Goal: Task Accomplishment & Management: Use online tool/utility

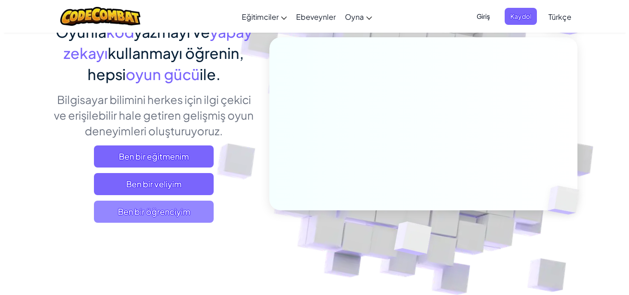
scroll to position [92, 0]
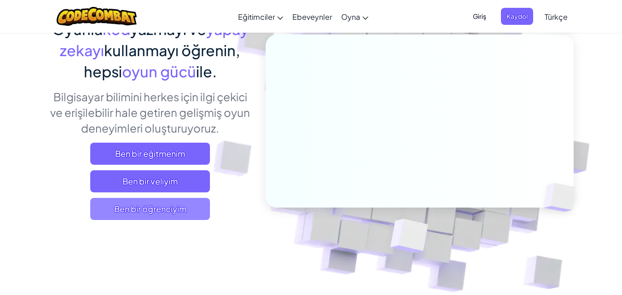
click at [178, 204] on font "Ben bir öğrenciyim" at bounding box center [150, 209] width 72 height 11
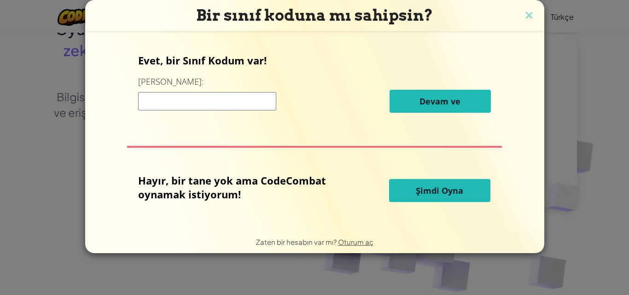
click at [460, 189] on font "Şimdi Oyna" at bounding box center [439, 190] width 47 height 11
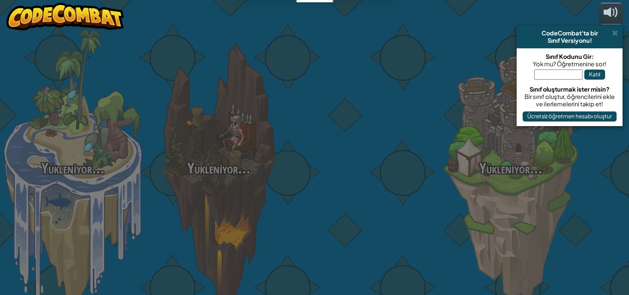
select select "tr"
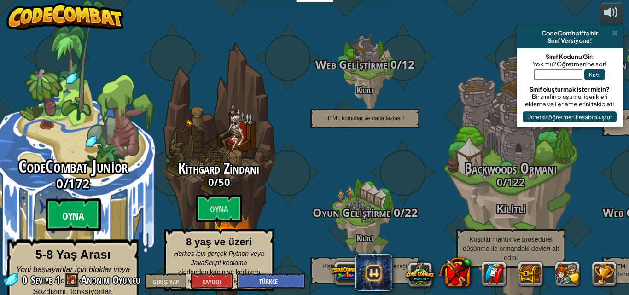
click at [60, 199] on btn "Oyna" at bounding box center [73, 215] width 55 height 33
select select "tr"
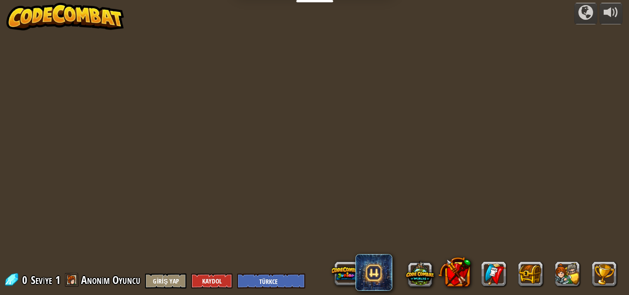
select select "tr"
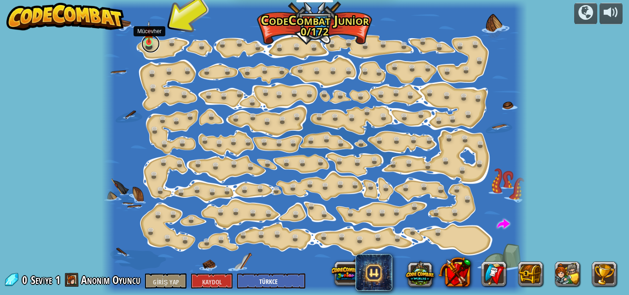
click at [146, 47] on link at bounding box center [150, 44] width 18 height 18
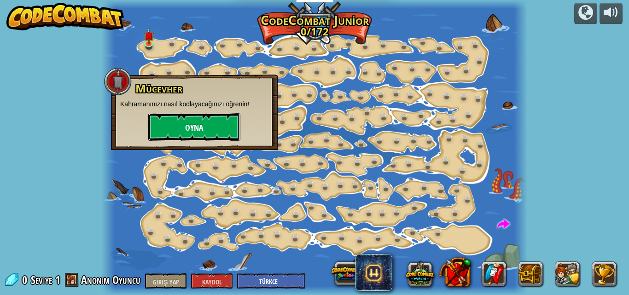
click at [172, 126] on button "Oyna" at bounding box center [194, 127] width 92 height 28
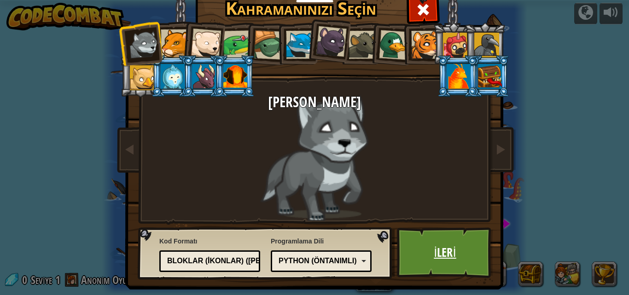
click at [428, 244] on link "İleri" at bounding box center [445, 253] width 96 height 51
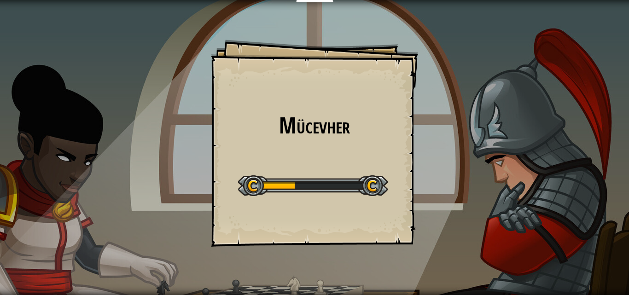
click at [471, 144] on div "Mücevher Hedefler Başlangıç ​​Seviyesi Yüklenemiyor Bu seviyeyi oynamak için bi…" at bounding box center [314, 147] width 629 height 295
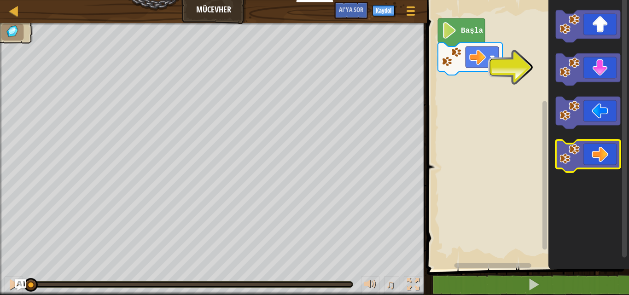
click at [606, 155] on icon "Blockly Çalışma Alanı" at bounding box center [588, 156] width 64 height 32
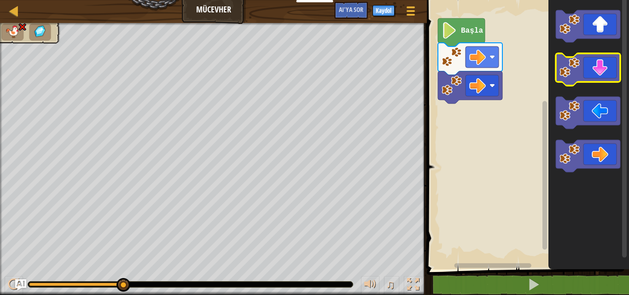
click at [587, 72] on icon "Blockly Çalışma Alanı" at bounding box center [588, 69] width 64 height 32
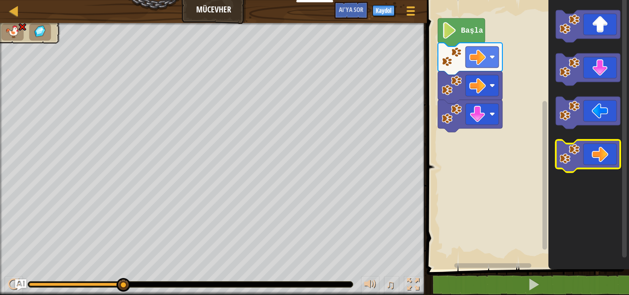
click at [607, 158] on icon "Blockly Çalışma Alanı" at bounding box center [588, 156] width 64 height 32
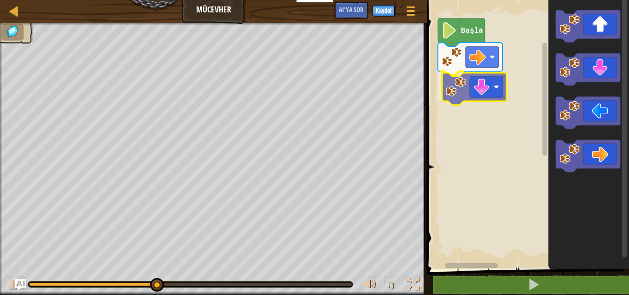
click at [451, 86] on div "Başla" at bounding box center [526, 132] width 205 height 274
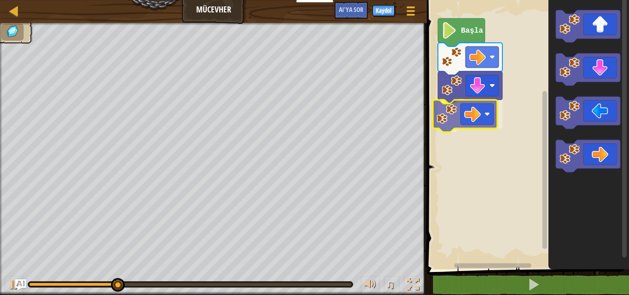
click at [482, 122] on div "Başla" at bounding box center [526, 132] width 205 height 274
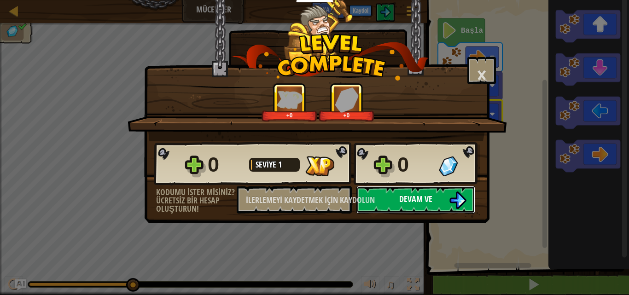
click at [406, 203] on font "Devam ve" at bounding box center [415, 199] width 33 height 12
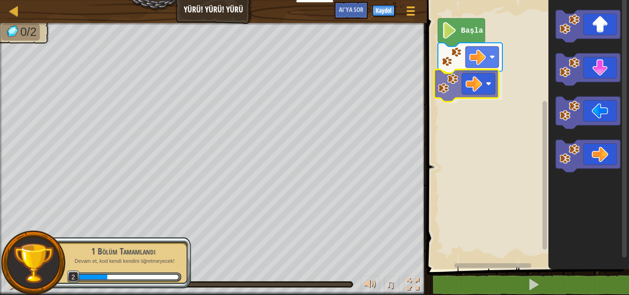
click at [448, 79] on div "Başla" at bounding box center [526, 132] width 205 height 274
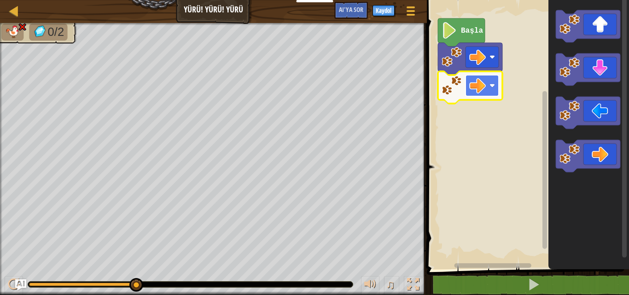
click at [488, 85] on rect "Blockly Çalışma Alanı" at bounding box center [482, 85] width 33 height 21
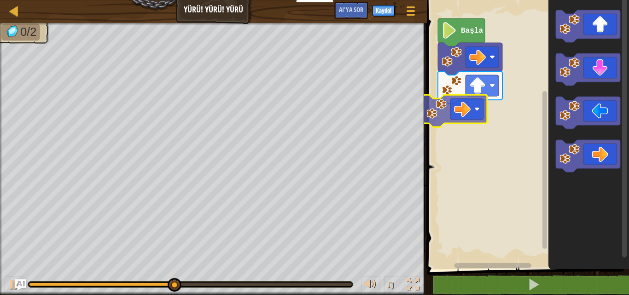
click at [456, 118] on div "Başla" at bounding box center [526, 132] width 205 height 274
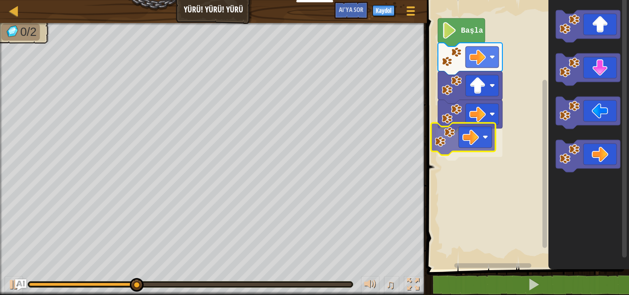
click at [439, 148] on div "Başla" at bounding box center [526, 132] width 205 height 274
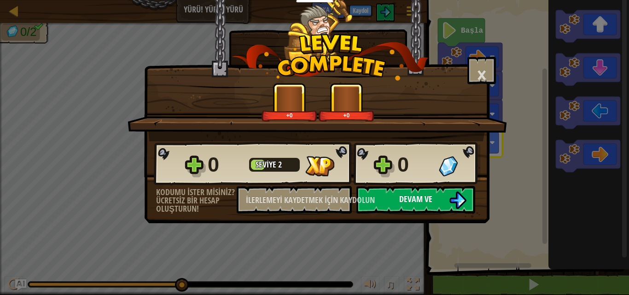
click at [422, 194] on font "Devam ve" at bounding box center [415, 199] width 33 height 12
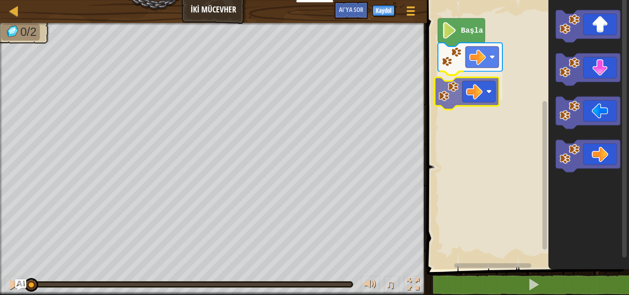
click at [487, 85] on div "Başla" at bounding box center [526, 132] width 205 height 274
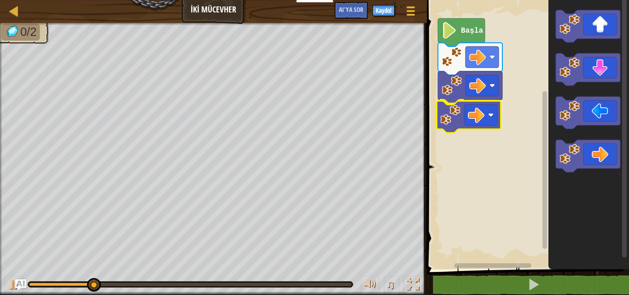
click at [455, 122] on div "Başla" at bounding box center [526, 132] width 205 height 274
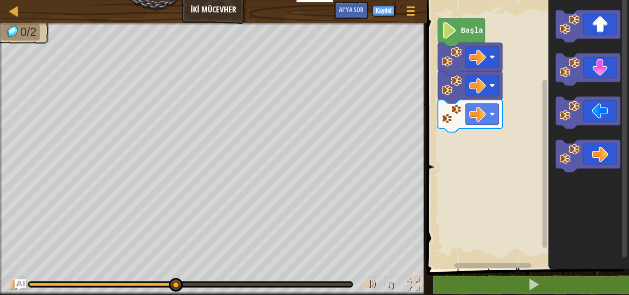
click at [568, 54] on g "Blockly Çalışma Alanı" at bounding box center [588, 91] width 64 height 162
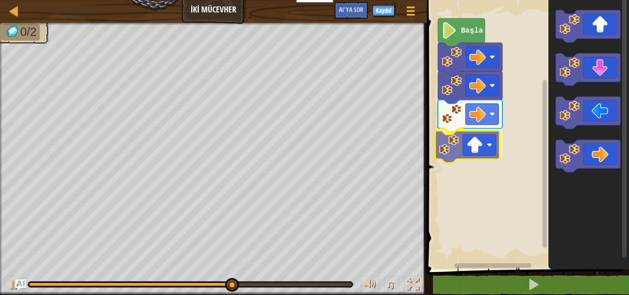
click at [479, 151] on div "Başla" at bounding box center [526, 132] width 205 height 274
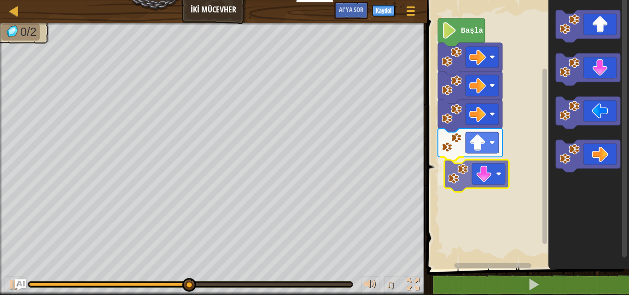
click at [493, 181] on div "Başla" at bounding box center [526, 132] width 205 height 274
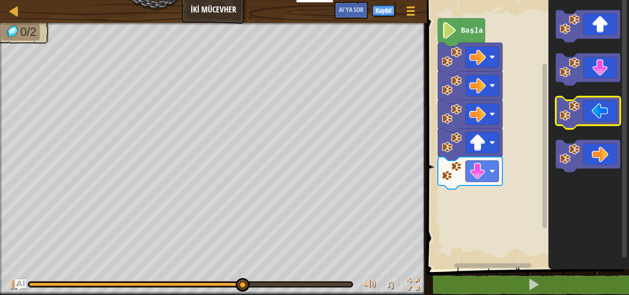
click at [569, 99] on g "Blockly Çalışma Alanı" at bounding box center [588, 91] width 64 height 162
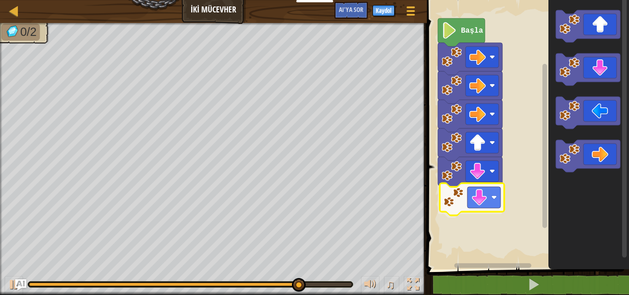
click at [456, 207] on div "Başla" at bounding box center [526, 132] width 205 height 274
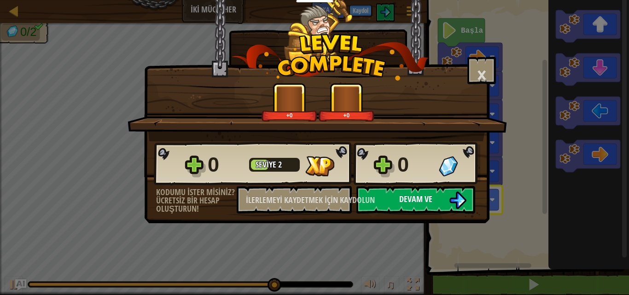
click at [414, 194] on font "Devam ve" at bounding box center [415, 199] width 33 height 12
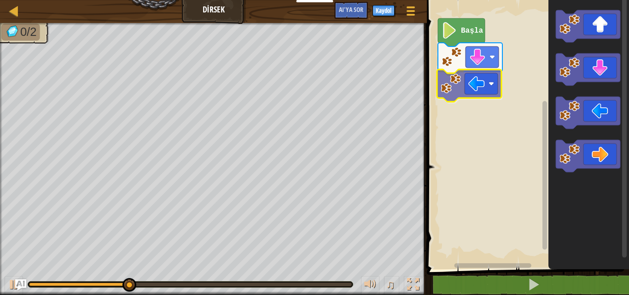
click at [451, 99] on div "Başla" at bounding box center [526, 132] width 205 height 274
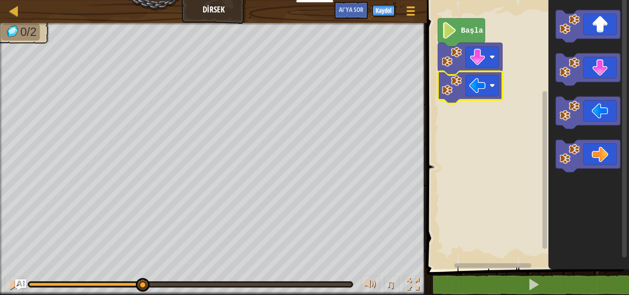
click at [552, 114] on icon "Blockly Çalışma Alanı" at bounding box center [589, 132] width 81 height 274
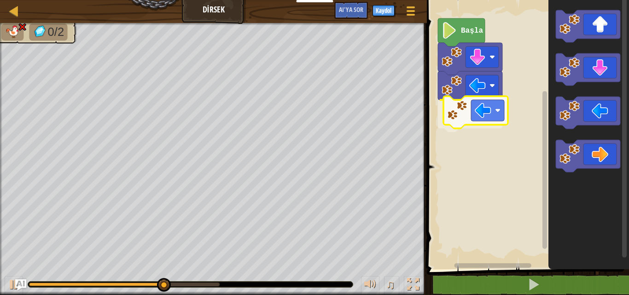
click at [451, 114] on div "Başla" at bounding box center [526, 132] width 205 height 274
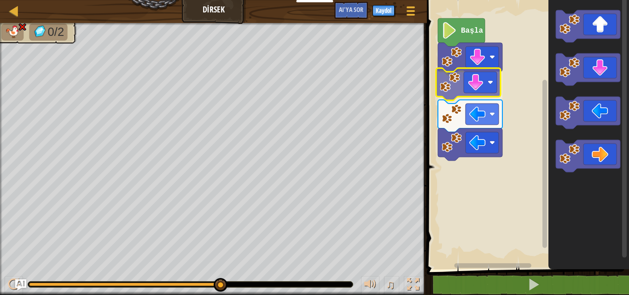
click at [481, 87] on div "Başla" at bounding box center [526, 132] width 205 height 274
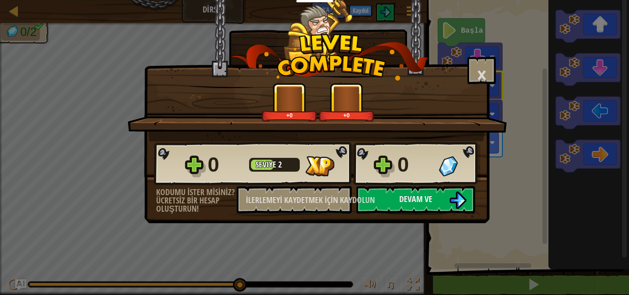
click at [434, 182] on div "0 Seviye 2 0" at bounding box center [317, 164] width 327 height 44
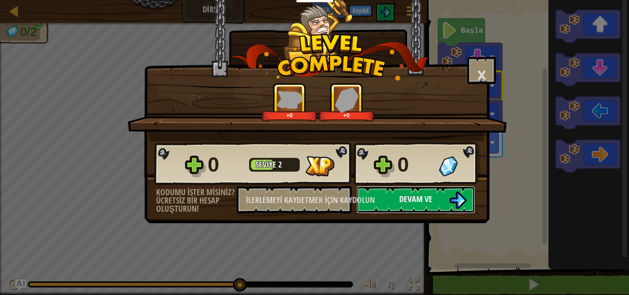
click at [433, 192] on button "Devam ve" at bounding box center [416, 200] width 119 height 28
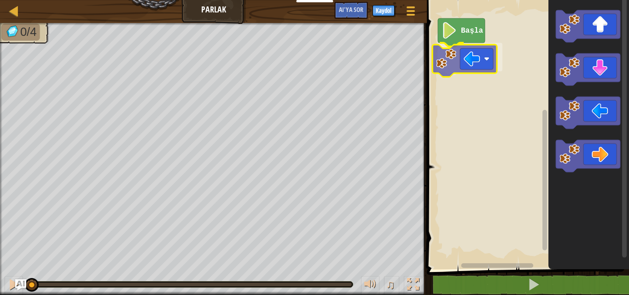
click at [461, 66] on div "Başla" at bounding box center [526, 132] width 205 height 274
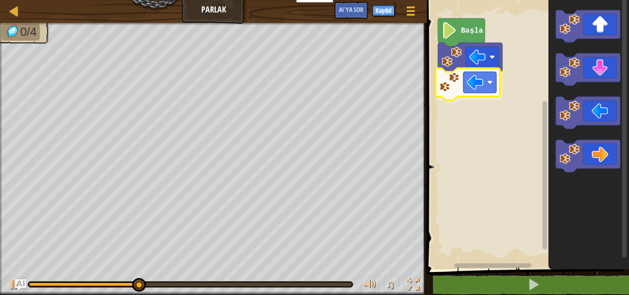
click at [474, 85] on div "Başla" at bounding box center [526, 132] width 205 height 274
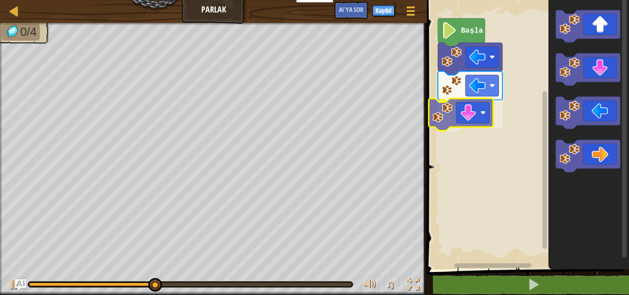
click at [455, 120] on div "Başla" at bounding box center [526, 132] width 205 height 274
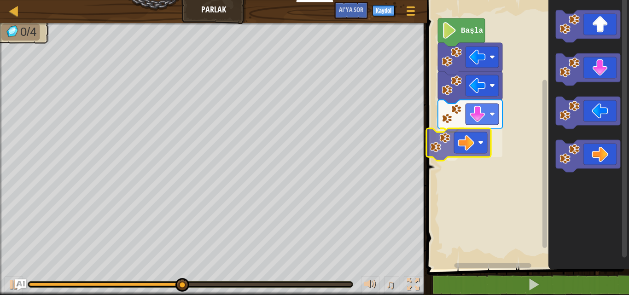
click at [446, 142] on div "Başla" at bounding box center [526, 132] width 205 height 274
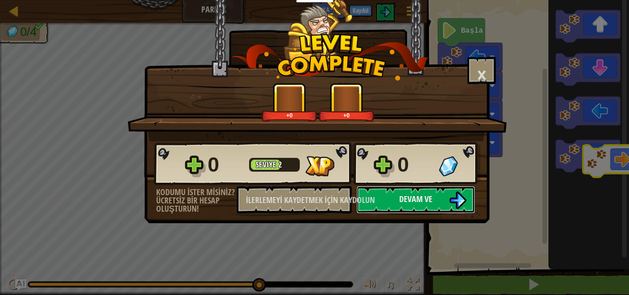
click at [592, 1] on body "Eğitimciler Ücretsiz Hesap Oluştur Okul ve İlçe Çözümleri Öğretmen Araç Seti Ön…" at bounding box center [314, 0] width 629 height 1
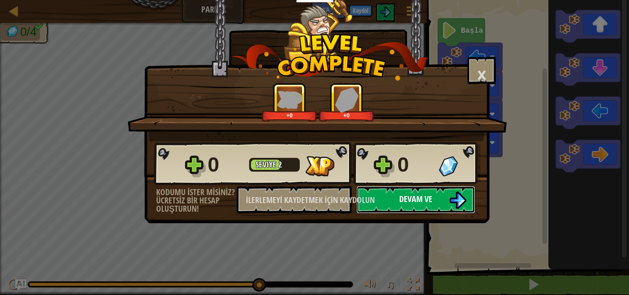
click at [445, 201] on button "Devam ve" at bounding box center [416, 200] width 119 height 28
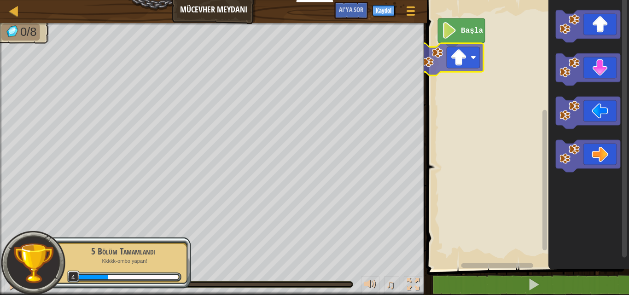
click at [450, 76] on div "Başla" at bounding box center [526, 132] width 205 height 274
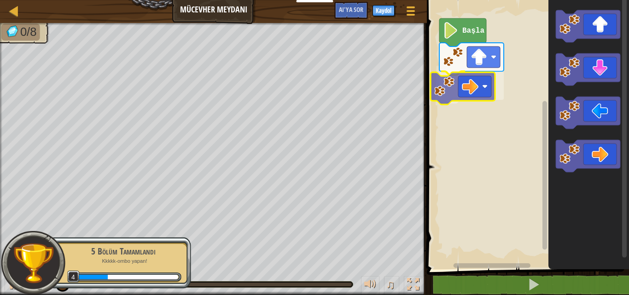
click at [468, 94] on div "Başla" at bounding box center [526, 132] width 205 height 274
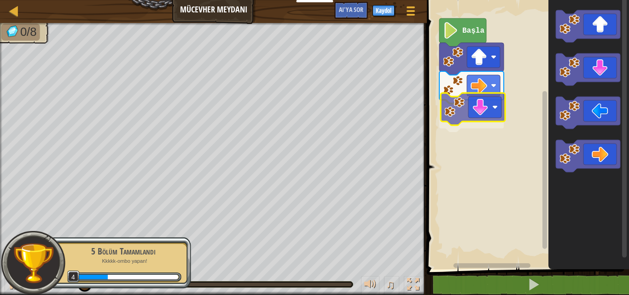
click at [497, 108] on div "Başla" at bounding box center [526, 132] width 205 height 274
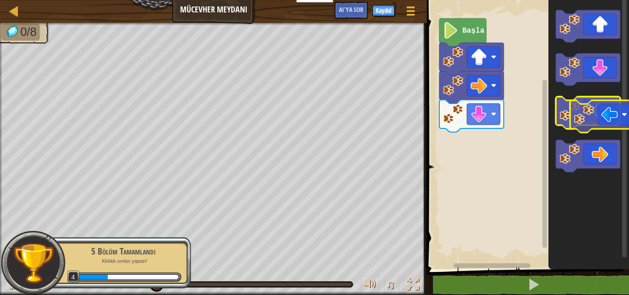
click at [601, 123] on icon "Blockly Çalışma Alanı" at bounding box center [588, 113] width 64 height 32
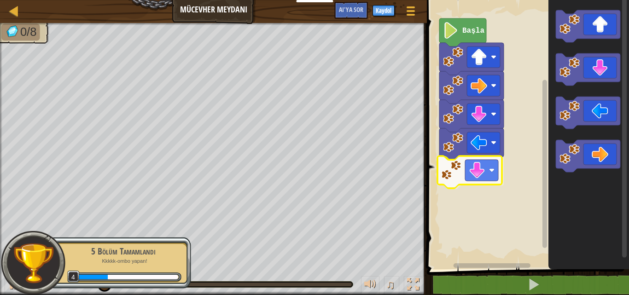
click at [484, 171] on div "Başla" at bounding box center [526, 132] width 205 height 274
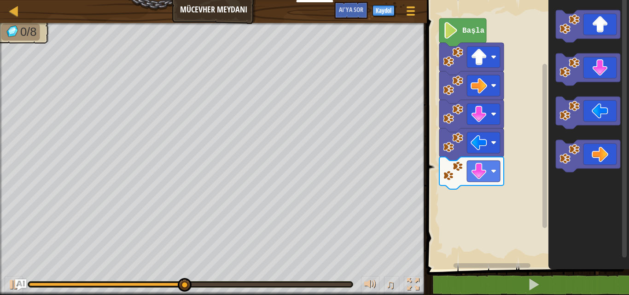
click at [487, 185] on div "Başla" at bounding box center [526, 132] width 205 height 274
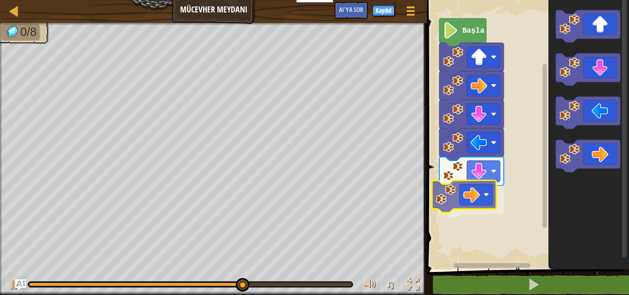
click at [457, 205] on div "Başla" at bounding box center [526, 132] width 205 height 274
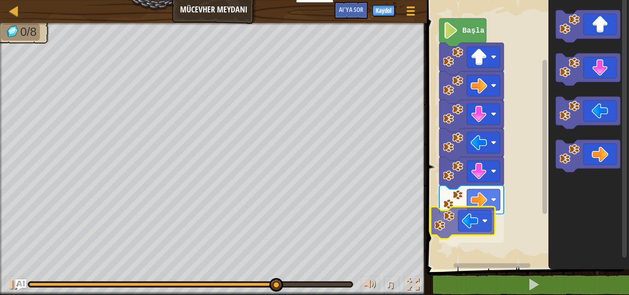
click at [473, 226] on div "Başla" at bounding box center [526, 132] width 205 height 274
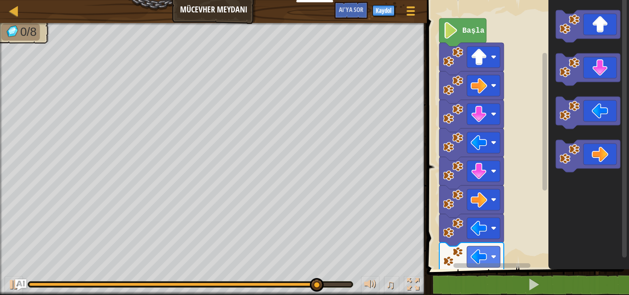
click at [513, 188] on div "Başla" at bounding box center [526, 132] width 205 height 274
click at [559, 80] on g "Blockly Çalışma Alanı" at bounding box center [588, 91] width 64 height 162
click at [494, 261] on rect "Blockly Çalışma Alanı" at bounding box center [483, 256] width 33 height 21
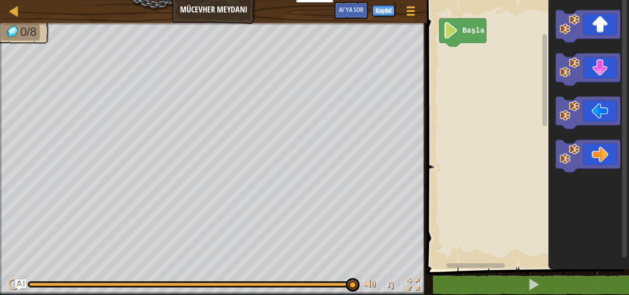
click at [465, 37] on icon "Blockly Çalışma Alanı" at bounding box center [463, 32] width 47 height 28
click at [18, 13] on div at bounding box center [14, 11] width 12 height 12
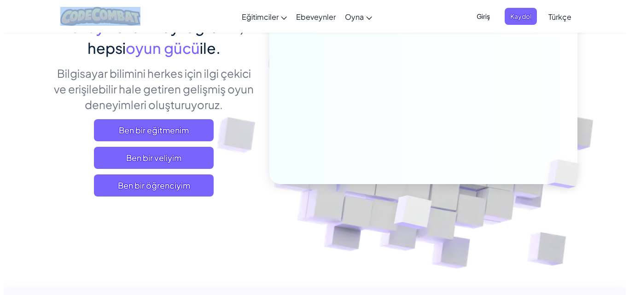
scroll to position [138, 0]
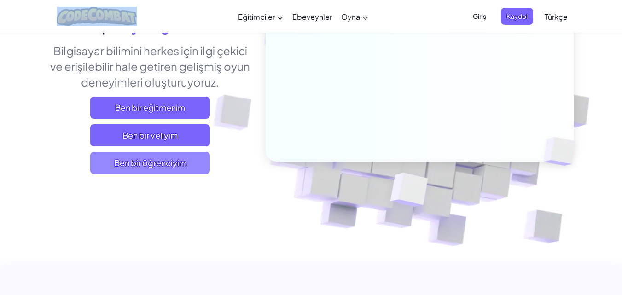
click at [150, 162] on font "Ben bir öğrenciyim" at bounding box center [150, 163] width 72 height 11
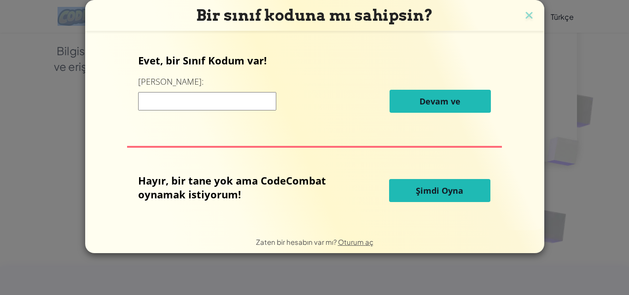
click at [416, 197] on button "Şimdi Oyna" at bounding box center [439, 190] width 101 height 23
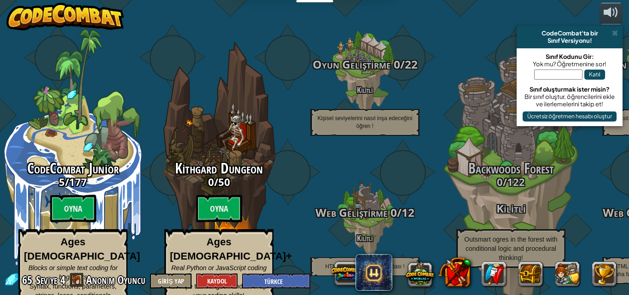
select select "tr"
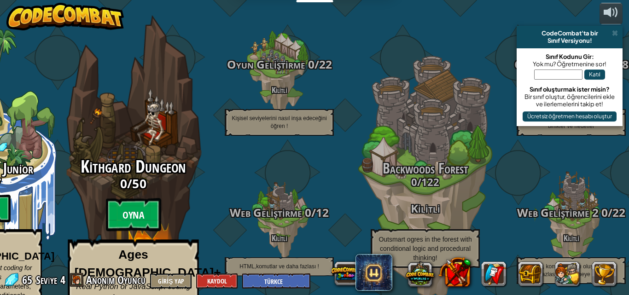
click at [148, 199] on btn "Oyna" at bounding box center [133, 215] width 55 height 33
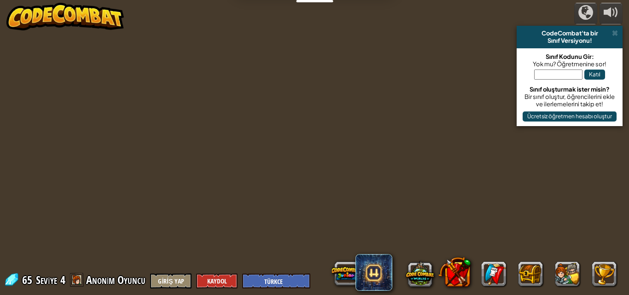
select select "tr"
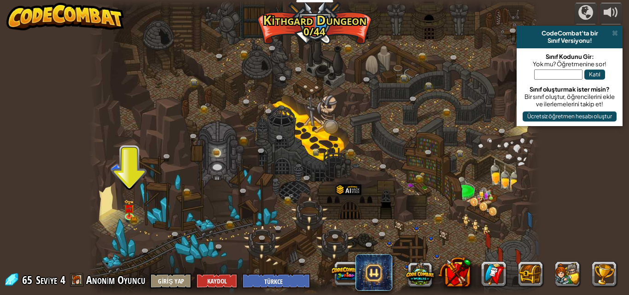
click at [133, 177] on div at bounding box center [315, 147] width 452 height 295
click at [133, 212] on img at bounding box center [129, 203] width 11 height 23
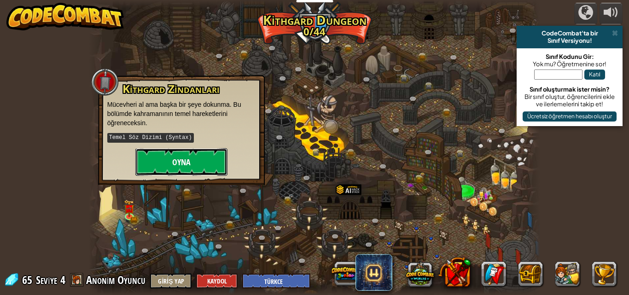
click at [156, 165] on button "Oyna" at bounding box center [181, 162] width 92 height 28
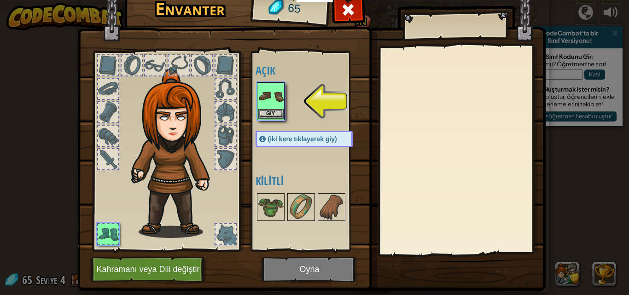
click at [270, 99] on img at bounding box center [271, 96] width 26 height 26
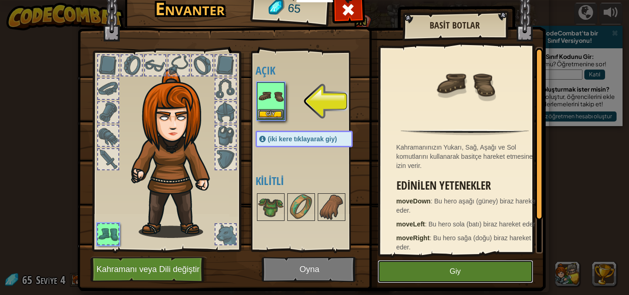
click at [410, 282] on button "Giy" at bounding box center [456, 271] width 156 height 23
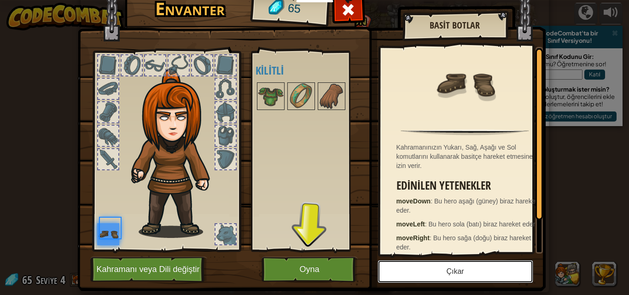
click at [419, 270] on button "Çıkar" at bounding box center [456, 271] width 156 height 23
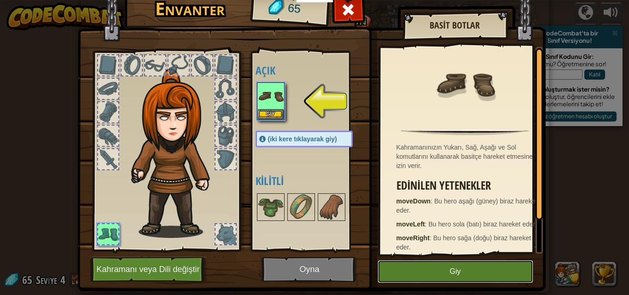
click at [411, 277] on button "Giy" at bounding box center [456, 271] width 156 height 23
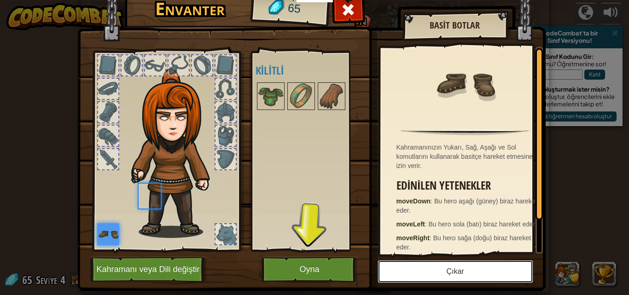
click at [411, 277] on button "Çıkar" at bounding box center [456, 271] width 156 height 23
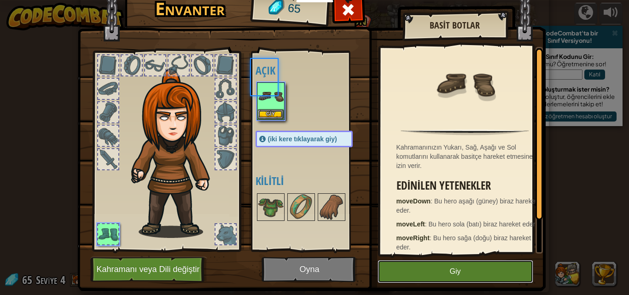
click at [411, 276] on button "Giy" at bounding box center [456, 271] width 156 height 23
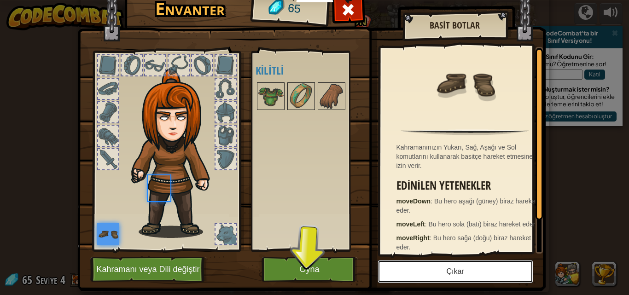
click at [410, 275] on button "Çıkar" at bounding box center [456, 271] width 156 height 23
click at [0, 0] on button "Giy" at bounding box center [0, 0] width 0 height 0
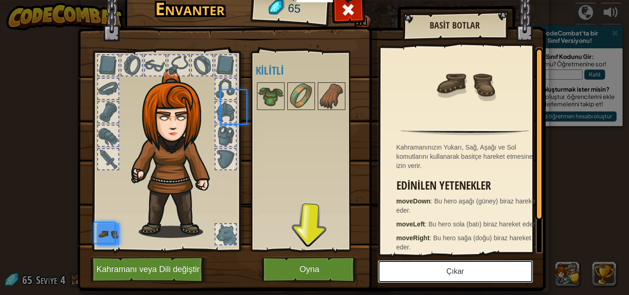
click at [410, 275] on button "Çıkar" at bounding box center [456, 271] width 156 height 23
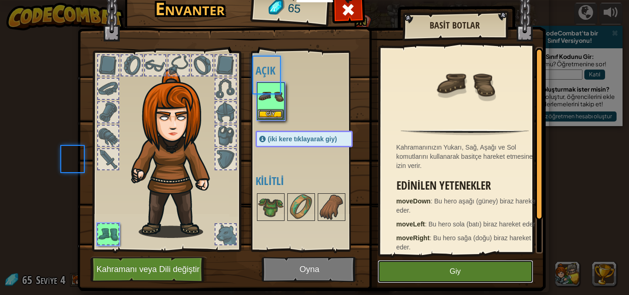
click at [410, 275] on button "Giy" at bounding box center [456, 271] width 156 height 23
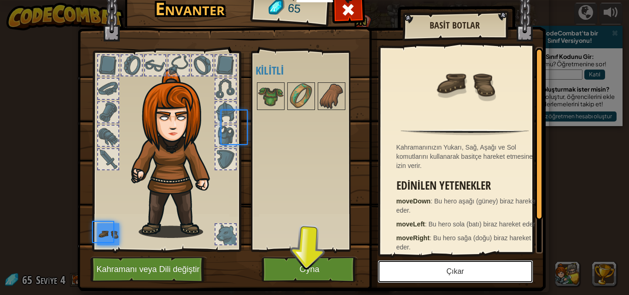
click at [410, 275] on button "Çıkar" at bounding box center [456, 271] width 156 height 23
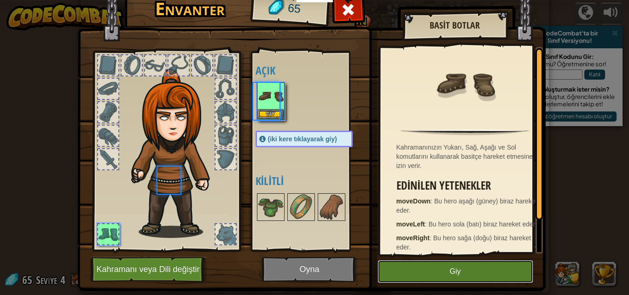
click at [410, 275] on button "Giy" at bounding box center [456, 271] width 156 height 23
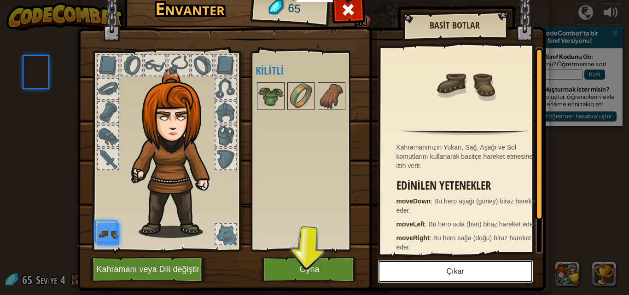
click at [410, 275] on button "Çıkar" at bounding box center [456, 271] width 156 height 23
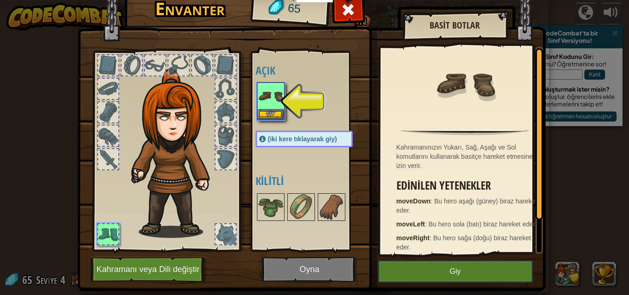
click at [314, 266] on img at bounding box center [311, 124] width 469 height 334
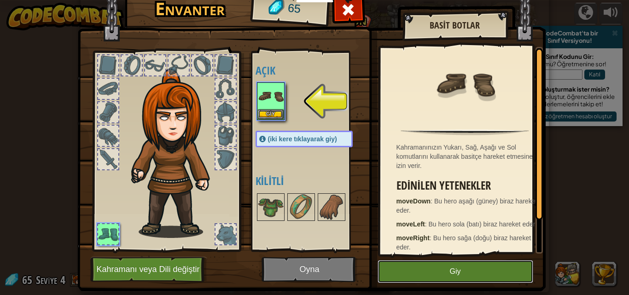
click at [435, 272] on button "Giy" at bounding box center [456, 271] width 156 height 23
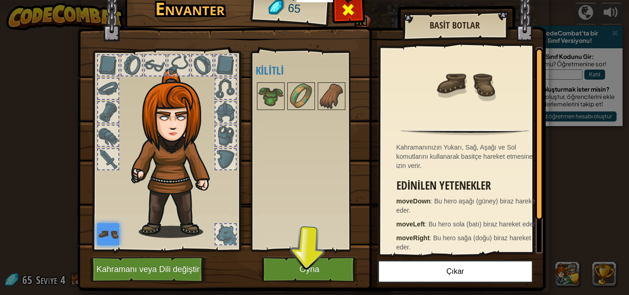
click at [356, 16] on div at bounding box center [348, 12] width 29 height 29
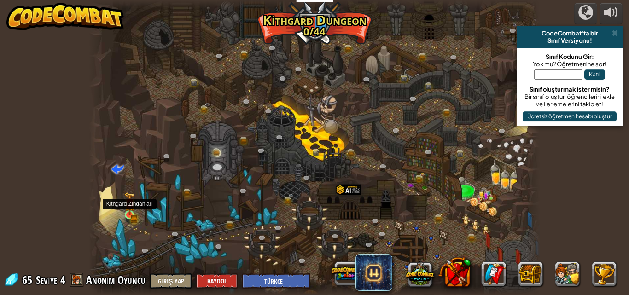
click at [127, 211] on img at bounding box center [129, 203] width 11 height 23
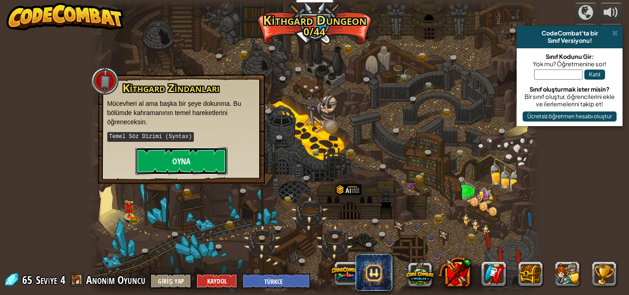
click at [180, 167] on button "Oyna" at bounding box center [181, 161] width 92 height 28
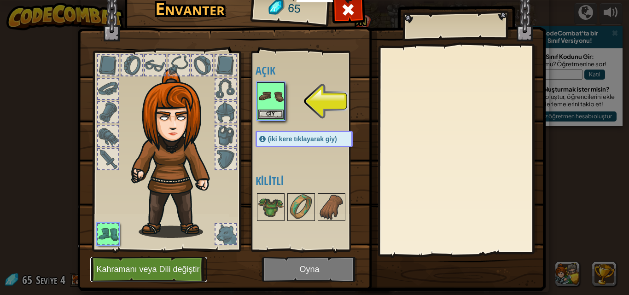
click at [173, 269] on button "Kahramanı veya Dili değiştir" at bounding box center [148, 269] width 117 height 25
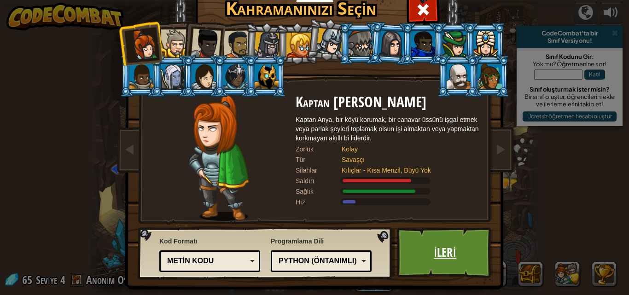
click at [450, 255] on link "İleri" at bounding box center [445, 253] width 96 height 51
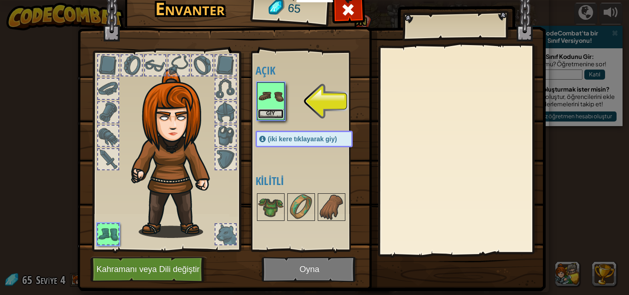
click at [264, 112] on button "Giy" at bounding box center [271, 114] width 26 height 10
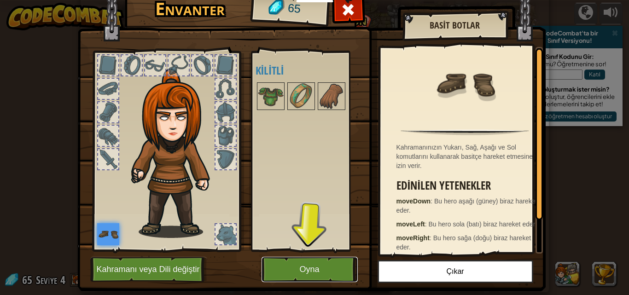
click at [343, 267] on button "Oyna" at bounding box center [310, 269] width 96 height 25
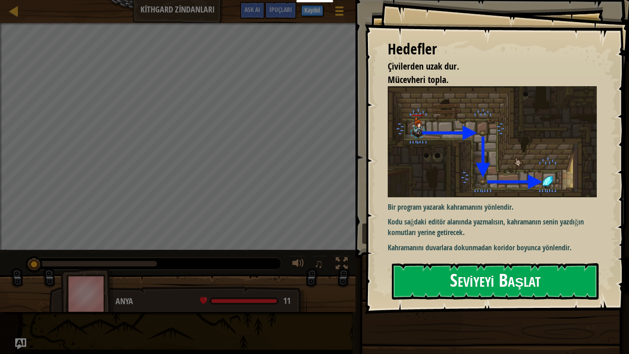
click at [454, 279] on button "Seviyeyi Başlat" at bounding box center [495, 281] width 207 height 36
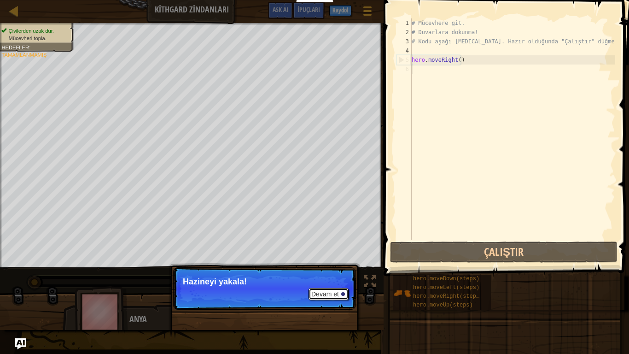
click at [328, 295] on button "Devam et" at bounding box center [329, 294] width 40 height 12
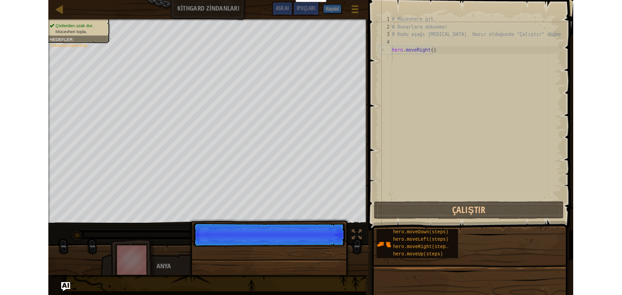
scroll to position [4, 0]
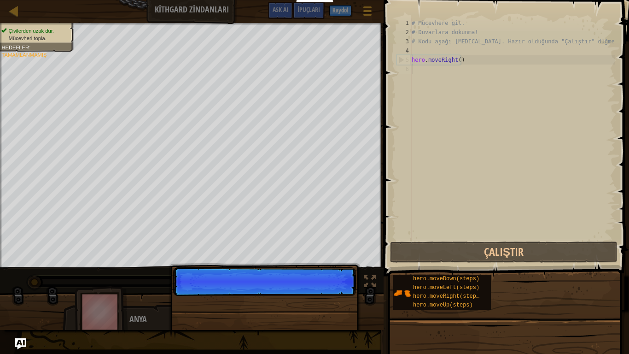
click at [328, 295] on p "Devam et" at bounding box center [264, 281] width 183 height 29
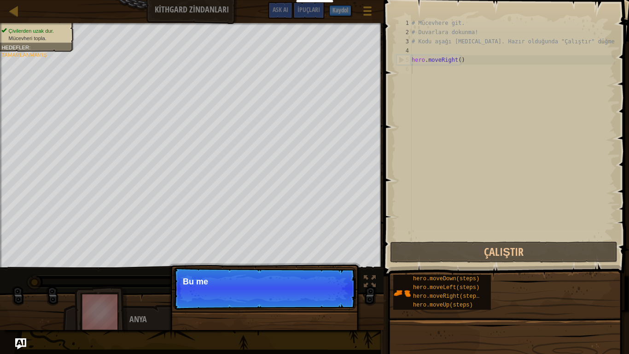
click at [328, 295] on p "Devam et Bu me" at bounding box center [264, 288] width 183 height 42
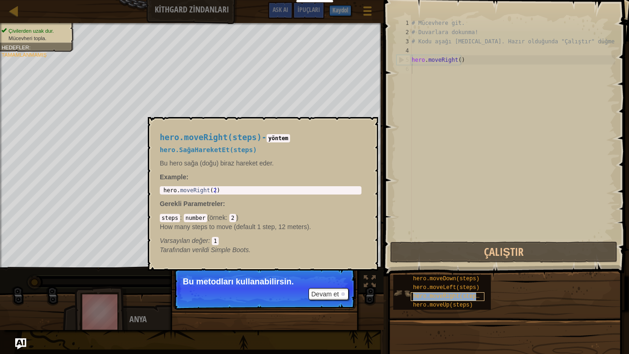
click at [463, 293] on span "hero.moveRight(steps)" at bounding box center [448, 296] width 70 height 6
click at [366, 126] on button "×" at bounding box center [367, 127] width 7 height 13
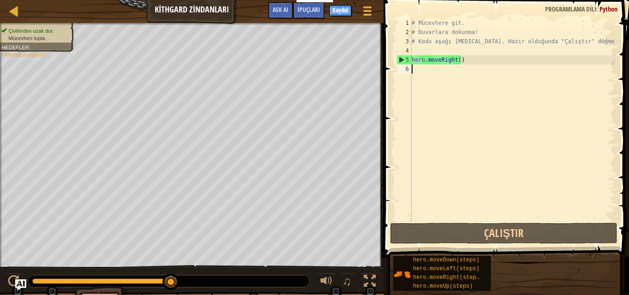
click at [6, 8] on div "Harita Kithgard Zindanları Oyun Menüsü Bitti Kaydol İpuçları Ask AI" at bounding box center [192, 11] width 384 height 23
click at [17, 11] on div at bounding box center [14, 11] width 12 height 12
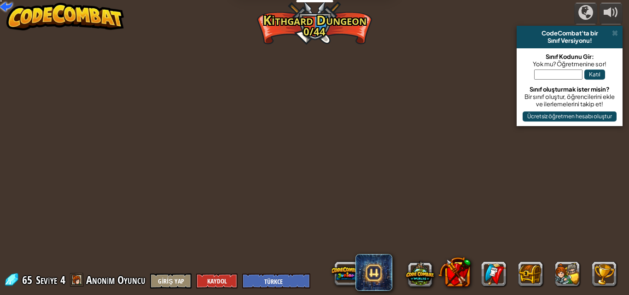
click at [17, 11] on img at bounding box center [65, 17] width 118 height 28
select select "tr"
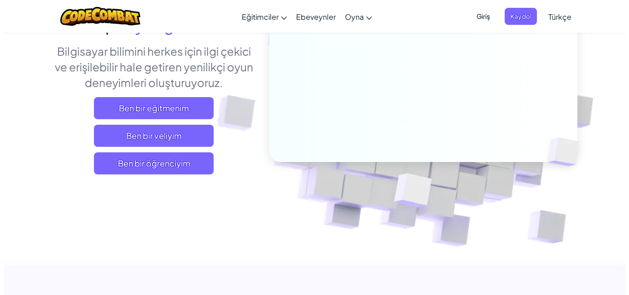
scroll to position [138, 0]
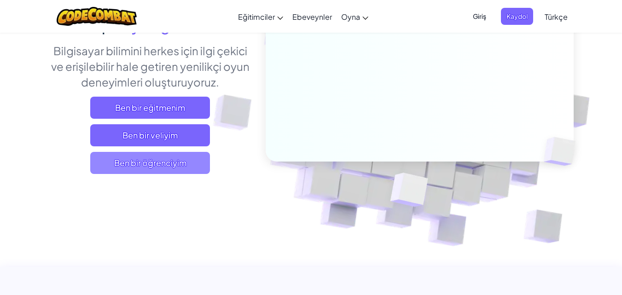
click at [130, 169] on span "Ben bir öğrenciyim" at bounding box center [150, 163] width 120 height 22
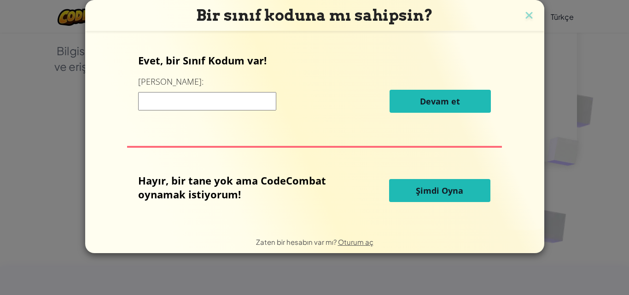
click at [430, 187] on span "Şimdi Oyna" at bounding box center [439, 190] width 47 height 11
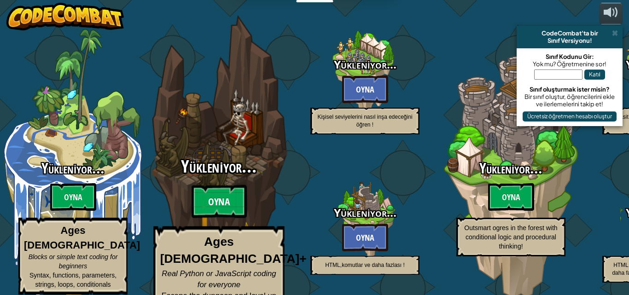
select select "tr"
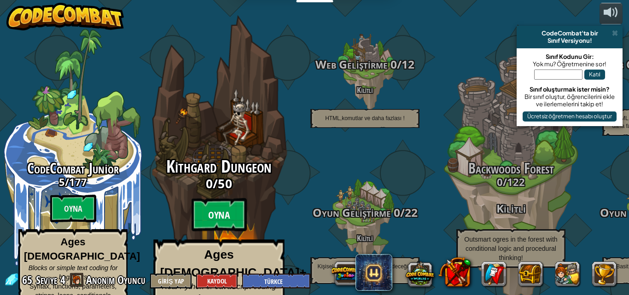
click at [234, 199] on btn "Oyna" at bounding box center [219, 215] width 55 height 33
select select "tr"
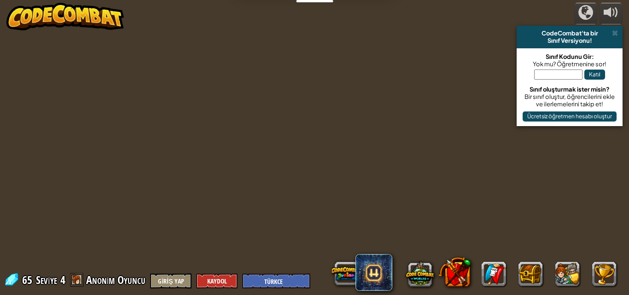
select select "tr"
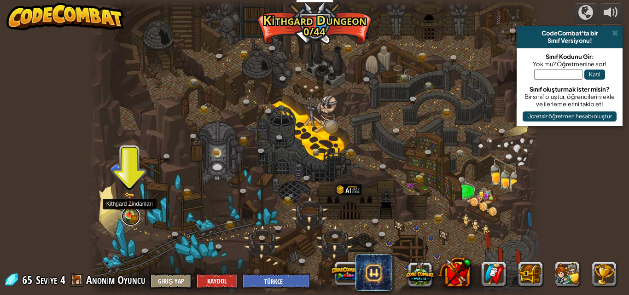
click at [135, 215] on link at bounding box center [131, 216] width 18 height 18
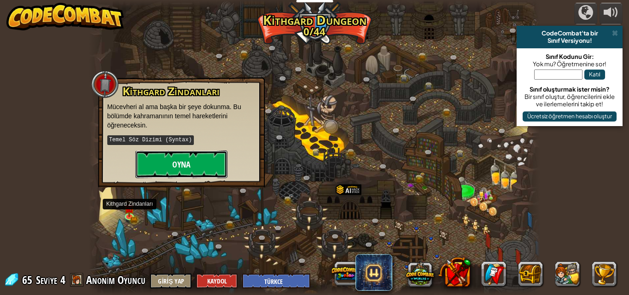
click at [174, 169] on button "Oyna" at bounding box center [181, 165] width 92 height 28
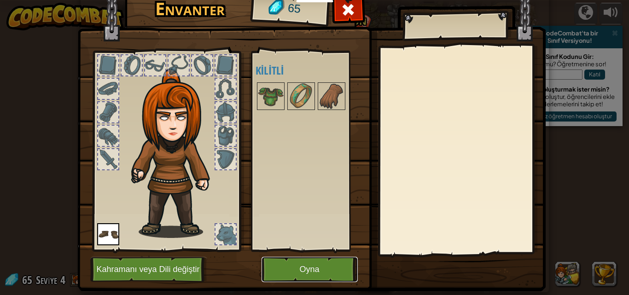
click at [280, 258] on button "Oyna" at bounding box center [310, 269] width 96 height 25
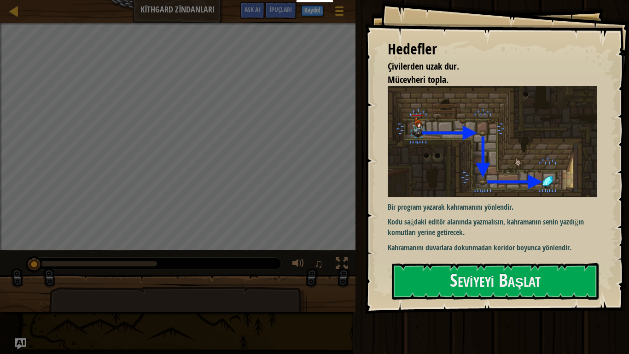
drag, startPoint x: 629, startPoint y: 0, endPoint x: 405, endPoint y: 353, distance: 418.3
drag, startPoint x: 405, startPoint y: 353, endPoint x: 546, endPoint y: 273, distance: 162.4
click at [546, 273] on button "Seviyeyi Başlat" at bounding box center [495, 281] width 207 height 36
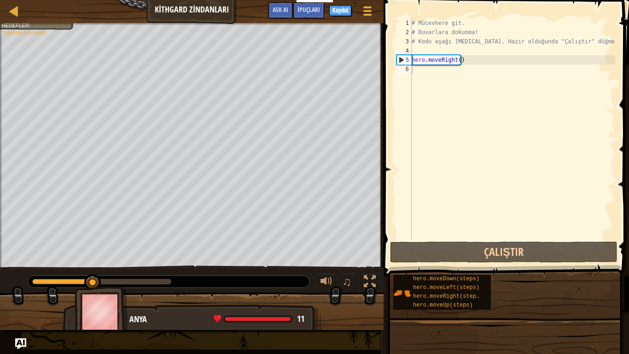
click at [416, 68] on div "# Mücevhere git. # Duvarlara dokunma! # Kodu aşağı [MEDICAL_DATA]. Hazır olduğu…" at bounding box center [512, 138] width 205 height 240
type textarea "h"
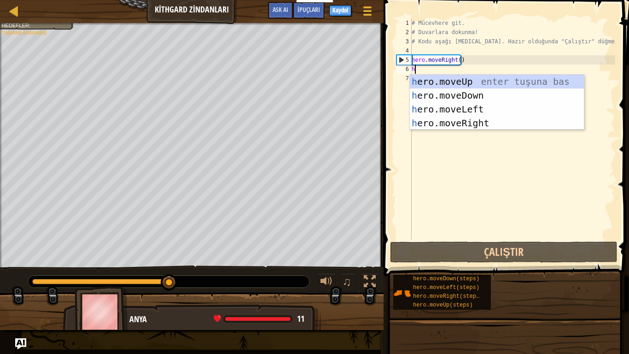
scroll to position [4, 0]
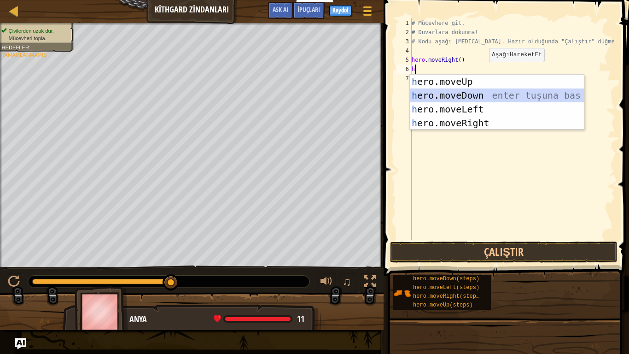
click at [544, 91] on div "h ero.moveUp enter tuşuna bas h ero.moveDown enter tuşuna bas h ero.moveLeft en…" at bounding box center [497, 116] width 174 height 83
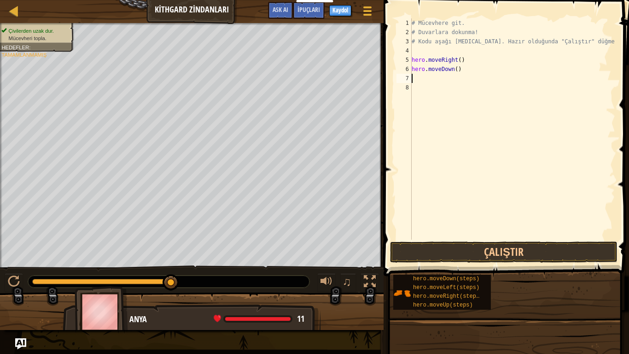
click at [413, 79] on div "# Mücevhere git. # Duvarlara dokunma! # Kodu aşağı [MEDICAL_DATA]. Hazır olduğu…" at bounding box center [512, 138] width 205 height 240
type textarea "h"
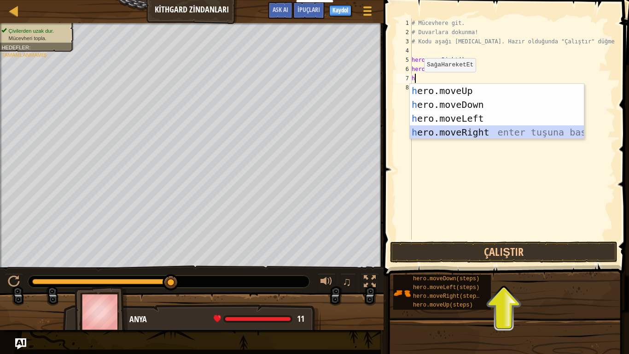
click at [476, 133] on div "h ero.moveUp enter tuşuna bas h ero.moveDown enter tuşuna bas h ero.moveLeft en…" at bounding box center [497, 125] width 174 height 83
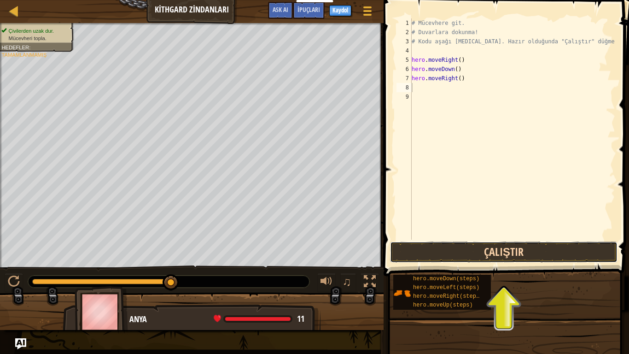
click at [459, 248] on button "Çalıştır" at bounding box center [504, 251] width 228 height 21
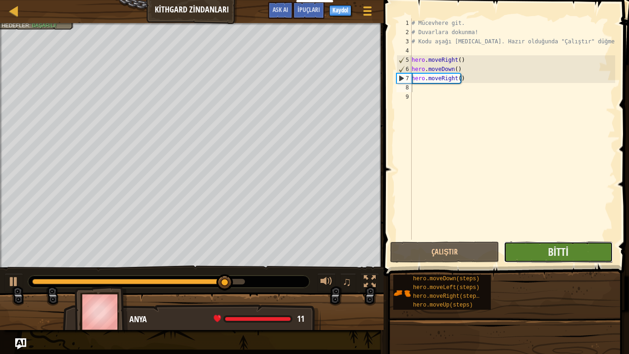
click at [591, 251] on button "Bitti" at bounding box center [558, 251] width 109 height 21
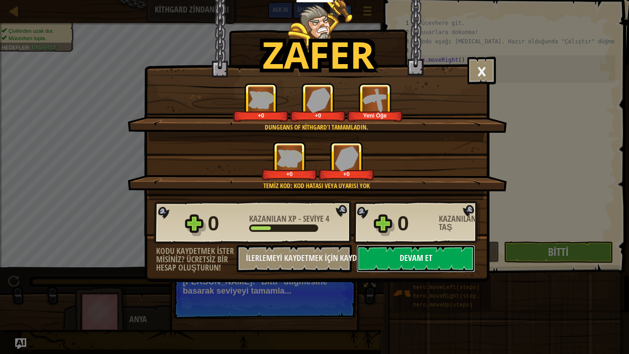
click at [424, 254] on button "Devam et" at bounding box center [416, 259] width 119 height 28
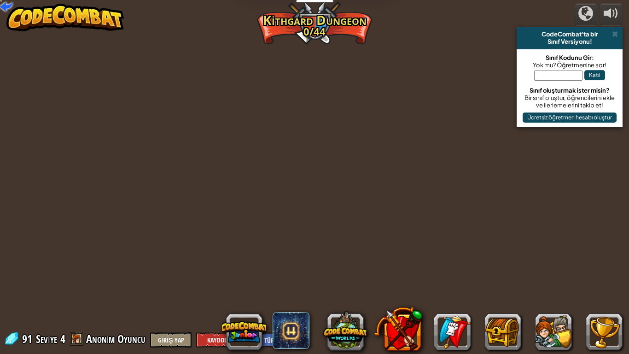
select select "tr"
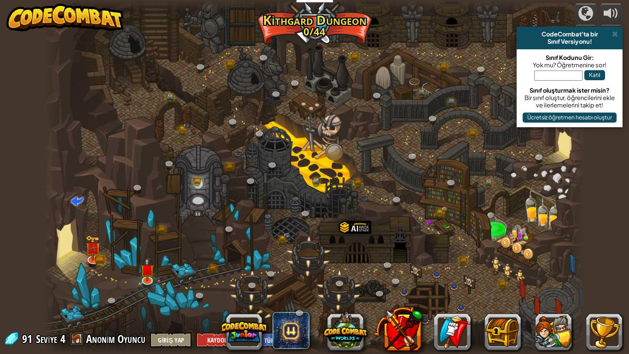
select select "tr"
click at [145, 277] on img at bounding box center [147, 263] width 14 height 31
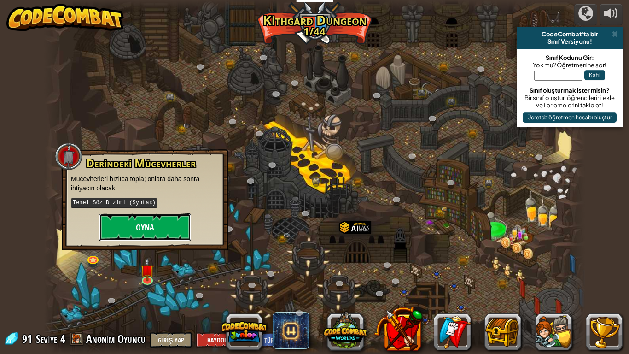
click at [147, 234] on button "Oyna" at bounding box center [145, 227] width 92 height 28
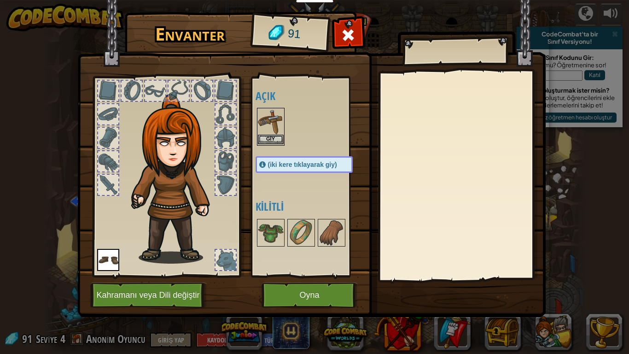
click at [272, 134] on img at bounding box center [271, 122] width 26 height 26
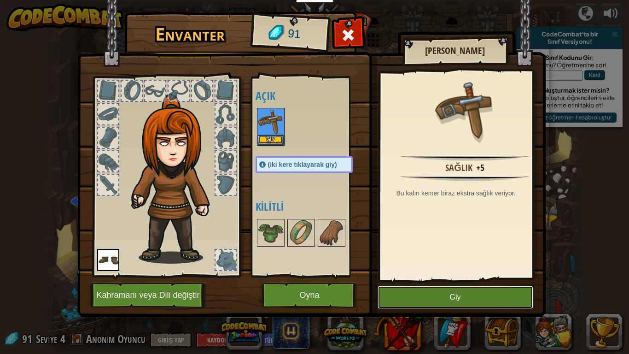
click at [410, 295] on button "Giy" at bounding box center [456, 297] width 156 height 23
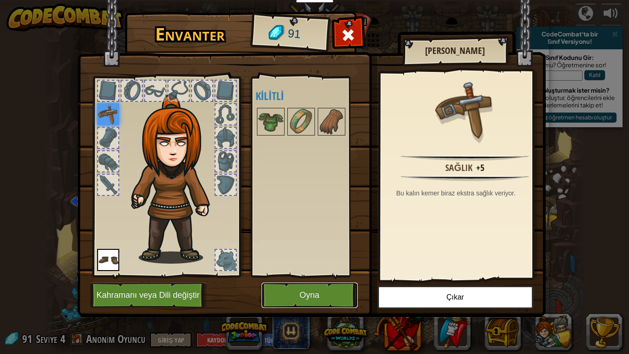
click at [321, 293] on button "Oyna" at bounding box center [310, 294] width 96 height 25
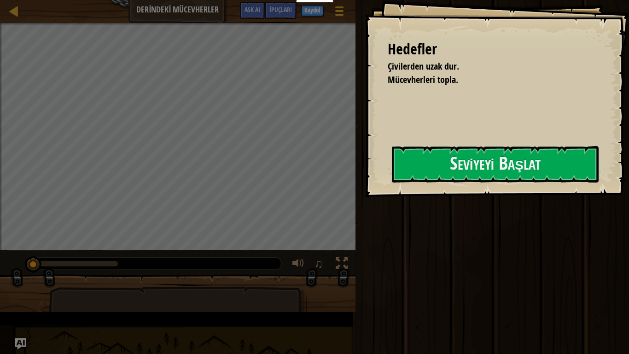
click at [568, 118] on div "Çalıştır Gönder Bitti" at bounding box center [491, 174] width 276 height 349
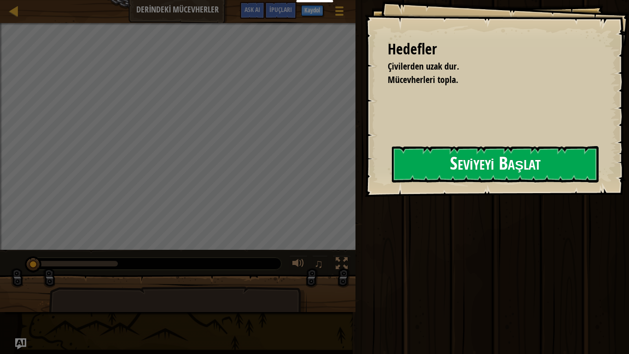
click at [454, 154] on button "Seviyeyi Başlat" at bounding box center [495, 164] width 207 height 36
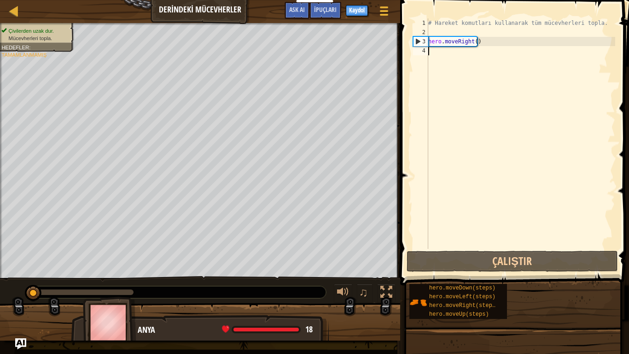
click at [429, 50] on div "# Hareket komutları kullanarak tüm mücevherleri topla. hero . moveRight ( )" at bounding box center [521, 142] width 189 height 249
type textarea "h"
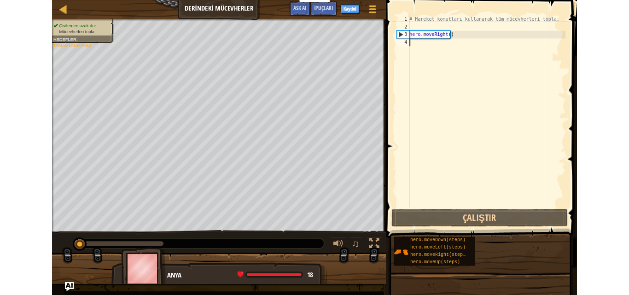
scroll to position [4, 0]
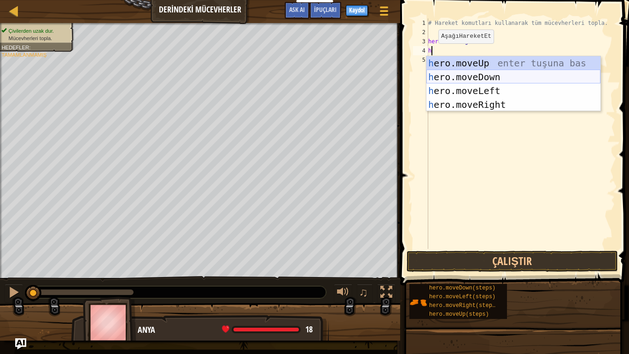
click at [460, 77] on div "h ero.moveUp enter tuşuna bas h ero.moveDown enter tuşuna bas h ero.moveLeft en…" at bounding box center [514, 97] width 174 height 83
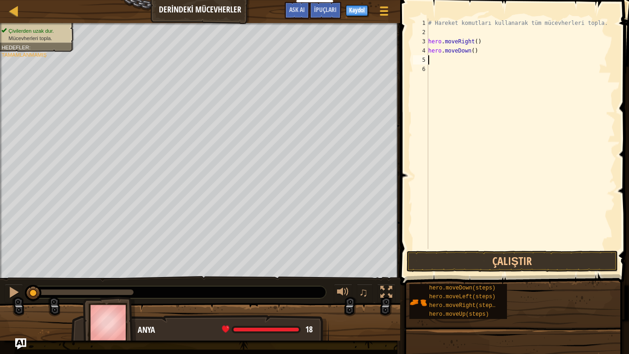
type textarea "h"
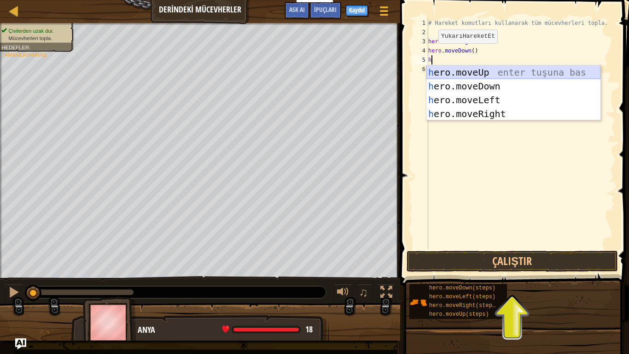
click at [459, 70] on div "h ero.moveUp enter tuşuna bas h ero.moveDown enter tuşuna bas h ero.moveLeft en…" at bounding box center [514, 106] width 174 height 83
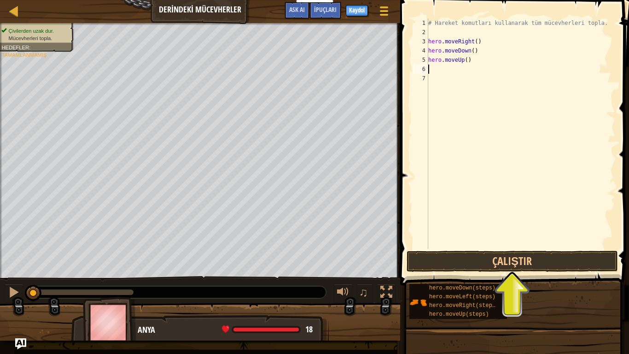
type textarea "h"
drag, startPoint x: 459, startPoint y: 70, endPoint x: 436, endPoint y: 74, distance: 23.3
drag, startPoint x: 436, startPoint y: 74, endPoint x: 433, endPoint y: 71, distance: 4.9
click at [433, 71] on div "# Hareket komutları kullanarak tüm mücevherleri topla. hero . moveRight ( ) her…" at bounding box center [521, 142] width 189 height 249
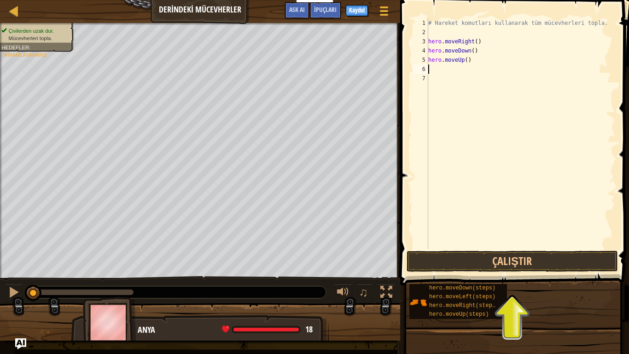
type textarea "h"
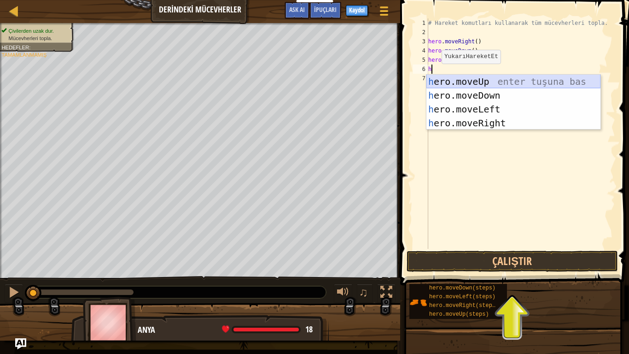
click at [456, 81] on div "h ero.moveUp enter tuşuna bas h ero.moveDown enter tuşuna bas h ero.moveLeft en…" at bounding box center [514, 116] width 174 height 83
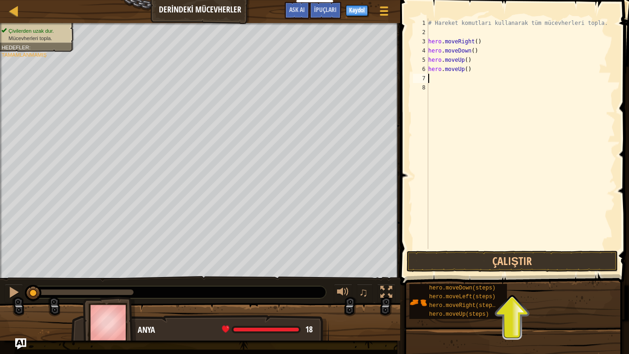
type textarea "h"
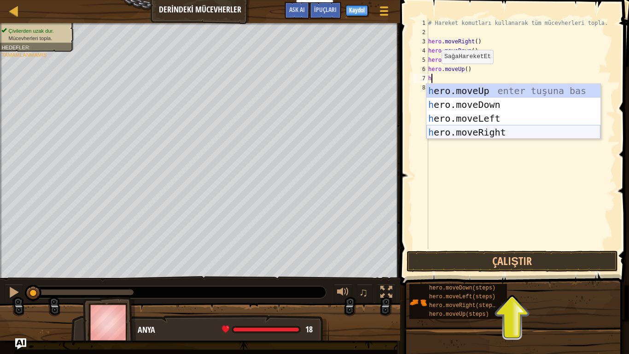
click at [451, 125] on div "h ero.moveUp enter tuşuna bas h ero.moveDown enter tuşuna bas h ero.moveLeft en…" at bounding box center [514, 125] width 174 height 83
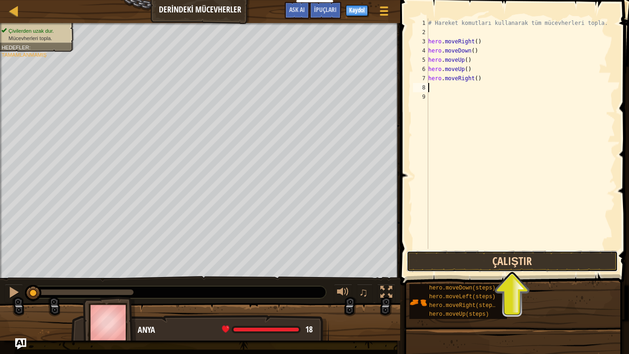
click at [453, 264] on button "Çalıştır" at bounding box center [512, 261] width 211 height 21
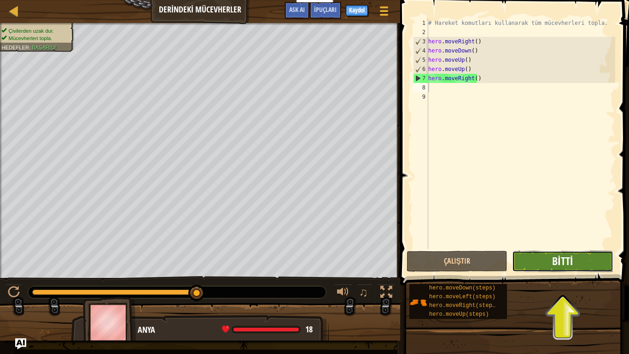
click at [572, 256] on span "Bitti" at bounding box center [562, 260] width 21 height 15
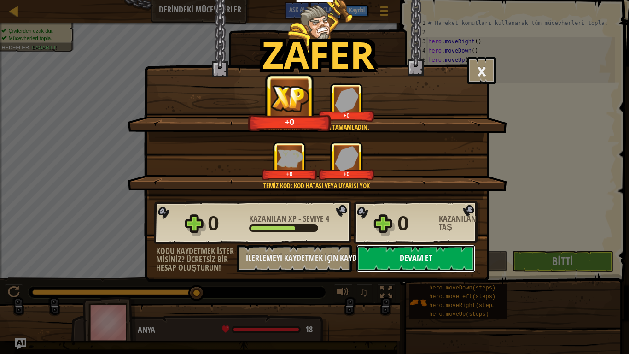
click at [416, 260] on button "Devam et" at bounding box center [416, 259] width 119 height 28
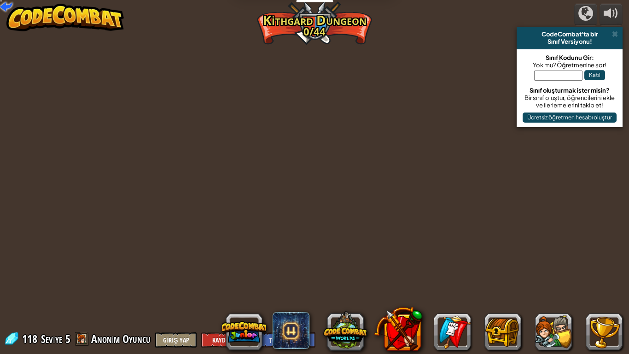
select select "tr"
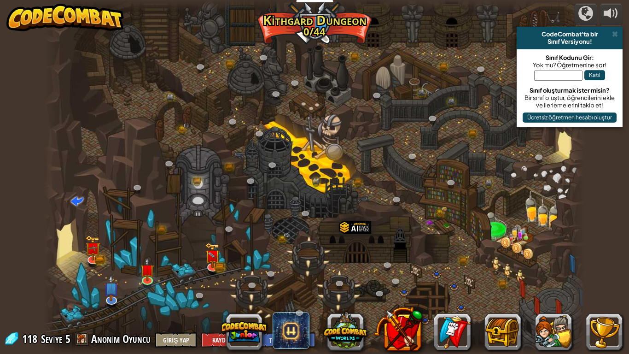
select select "tr"
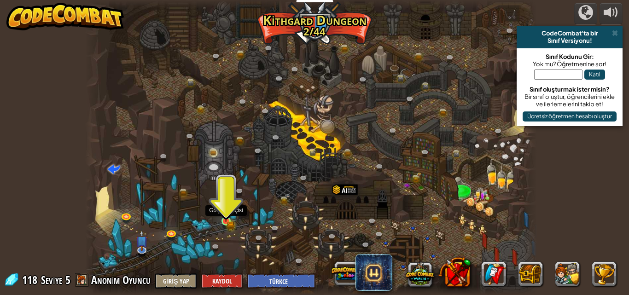
click at [226, 219] on img at bounding box center [226, 210] width 11 height 23
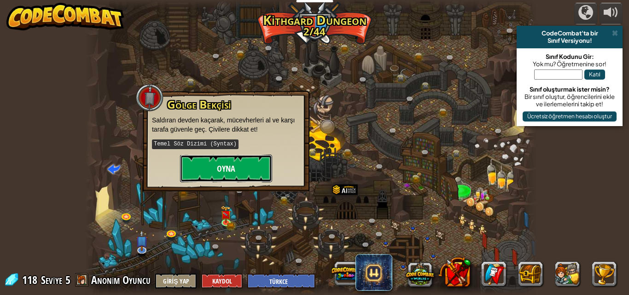
click at [246, 172] on button "Oyna" at bounding box center [226, 169] width 92 height 28
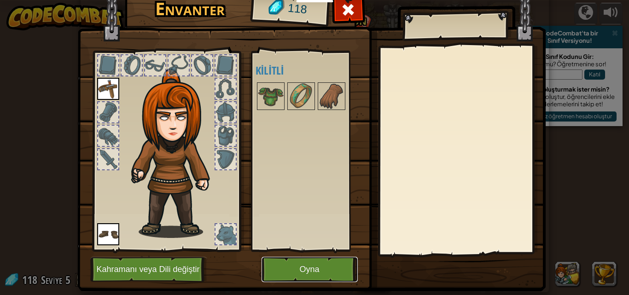
click at [323, 268] on button "Oyna" at bounding box center [310, 269] width 96 height 25
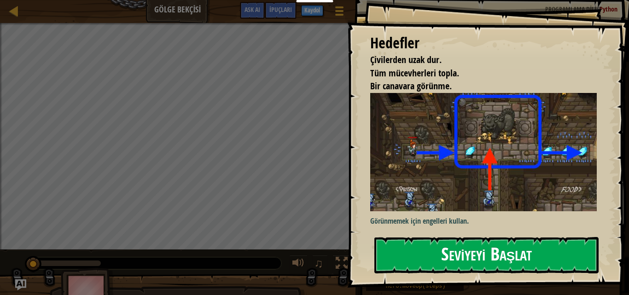
click at [456, 251] on button "Seviyeyi Başlat" at bounding box center [487, 255] width 224 height 36
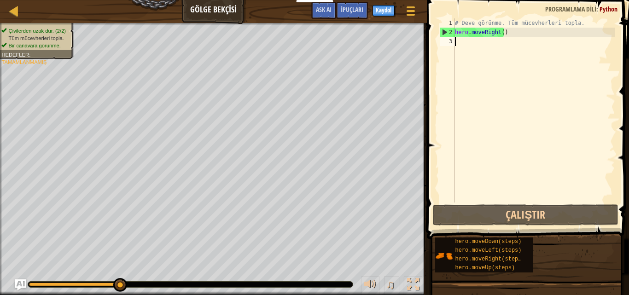
type textarea "h"
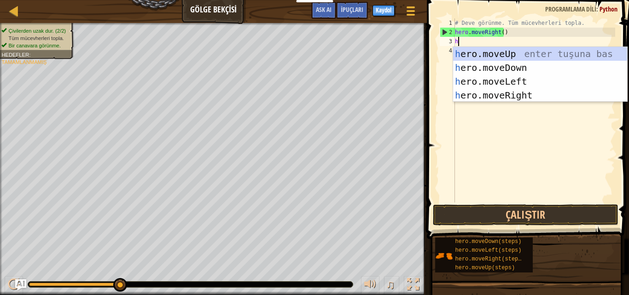
scroll to position [4, 0]
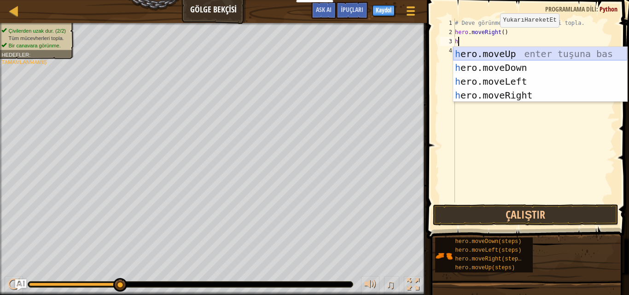
click at [508, 57] on div "h ero.moveUp enter tuşuna bas h ero.moveDown enter tuşuna bas h ero.moveLeft en…" at bounding box center [540, 88] width 174 height 83
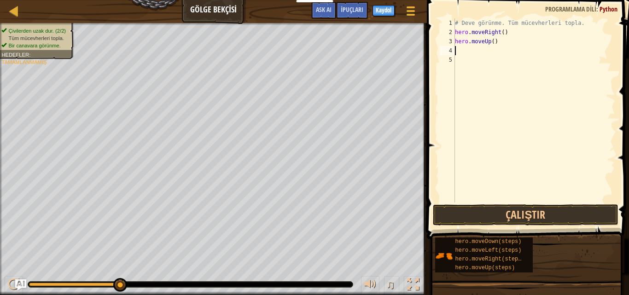
type textarea "h"
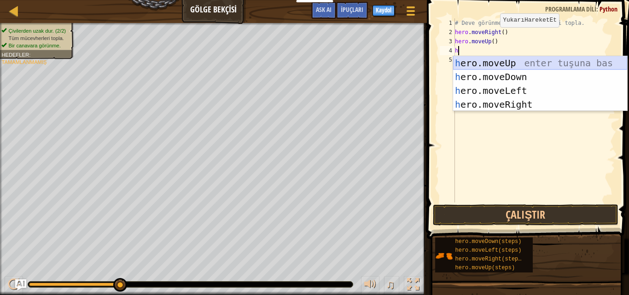
click at [479, 60] on div "h ero.moveUp enter tuşuna bas h ero.moveDown enter tuşuna bas h ero.moveLeft en…" at bounding box center [540, 97] width 174 height 83
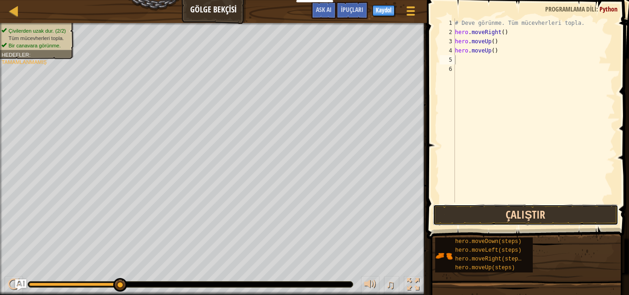
click at [492, 212] on button "Çalıştır" at bounding box center [525, 215] width 185 height 21
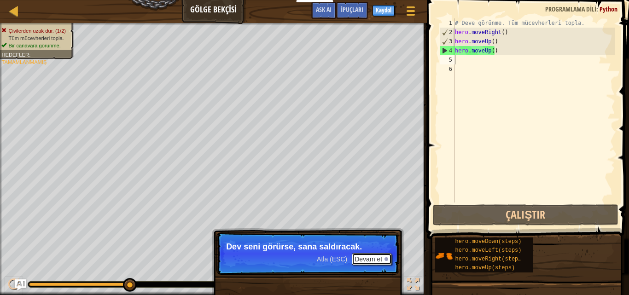
click at [379, 253] on button "Devam et" at bounding box center [372, 259] width 40 height 12
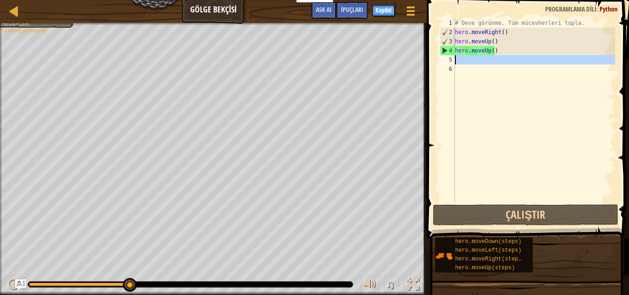
click at [452, 62] on div "5" at bounding box center [447, 59] width 15 height 9
type textarea "h"
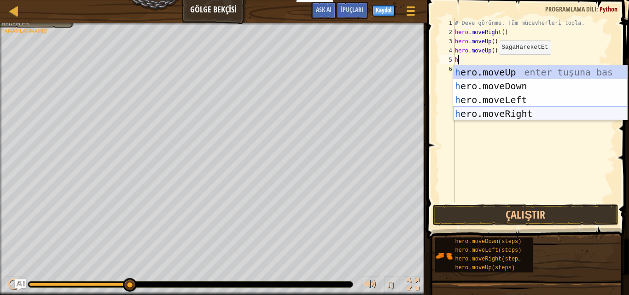
click at [510, 115] on div "h ero.moveUp enter tuşuna bas h ero.moveDown enter tuşuna bas h ero.moveLeft en…" at bounding box center [540, 106] width 174 height 83
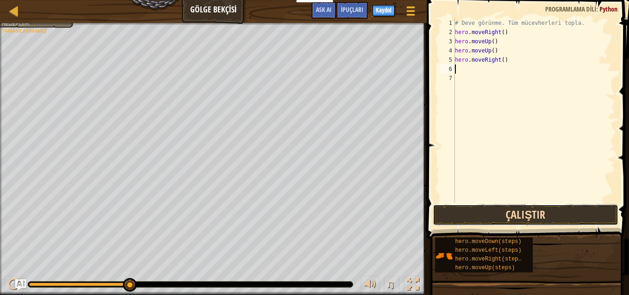
click at [514, 214] on button "Çalıştır" at bounding box center [525, 215] width 185 height 21
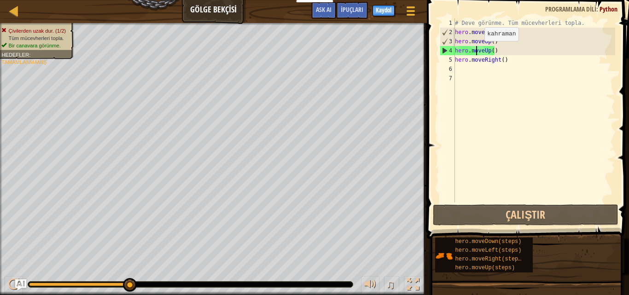
click at [477, 50] on div "# Deve görünme. Tüm mücevherleri topla. hero . moveRight ( ) hero . moveUp ( ) …" at bounding box center [534, 119] width 162 height 203
click at [487, 49] on div "# Deve görünme. Tüm mücevherleri topla. hero . moveRight ( ) hero . moveUp ( ) …" at bounding box center [534, 119] width 162 height 203
click at [490, 50] on div "# Deve görünme. Tüm mücevherleri topla. hero . moveRight ( ) hero . moveUp ( ) …" at bounding box center [534, 119] width 162 height 203
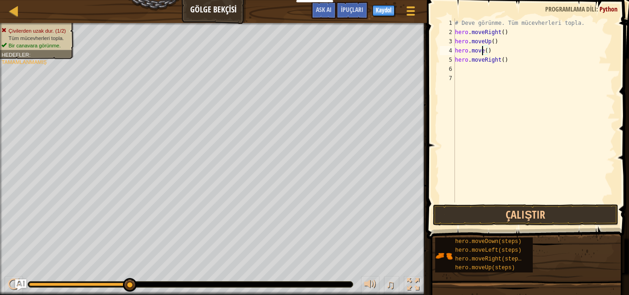
scroll to position [4, 3]
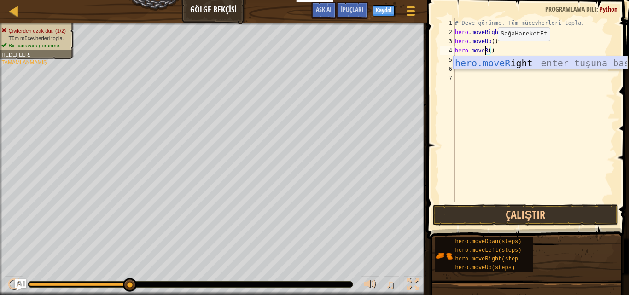
click at [584, 64] on div "hero.moveR ight enter tuşuna bas" at bounding box center [540, 76] width 174 height 41
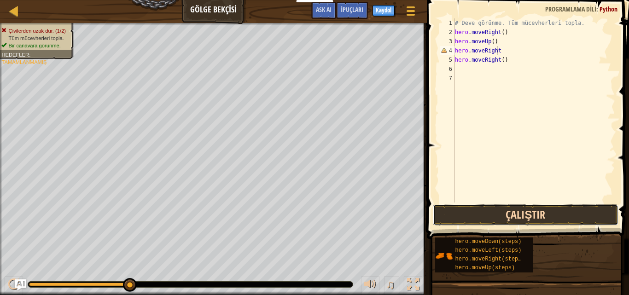
click at [506, 209] on button "Çalıştır" at bounding box center [525, 215] width 185 height 21
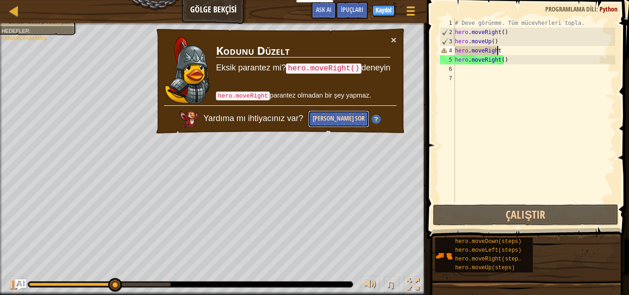
click at [353, 121] on button "[PERSON_NAME] Sor" at bounding box center [338, 119] width 61 height 17
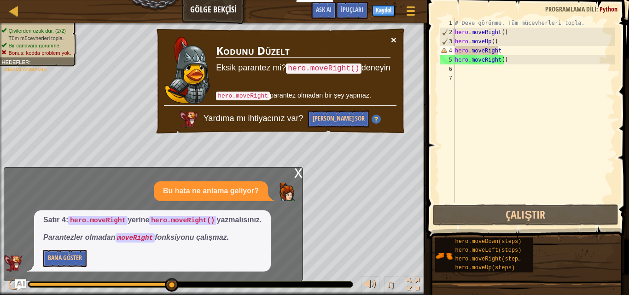
click at [395, 36] on button "×" at bounding box center [394, 40] width 6 height 10
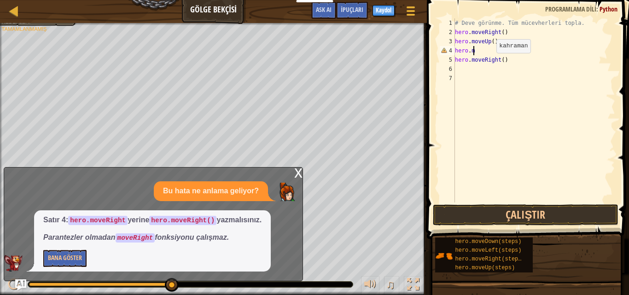
scroll to position [4, 0]
click at [512, 58] on div "# Deve görünme. Tüm mücevherleri topla. hero . moveRight ( ) hero . moveUp ( ) …" at bounding box center [534, 119] width 162 height 203
type textarea "hero.moveRight()"
drag, startPoint x: 512, startPoint y: 58, endPoint x: 449, endPoint y: 62, distance: 62.8
click at [449, 62] on div "hero.moveRight() 1 2 3 4 5 6 7 # Deve görünme. Tüm mücevherleri topla. hero . m…" at bounding box center [526, 110] width 177 height 184
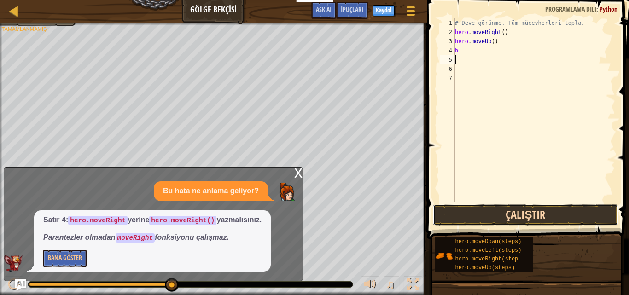
click at [527, 215] on button "Çalıştır" at bounding box center [525, 215] width 185 height 21
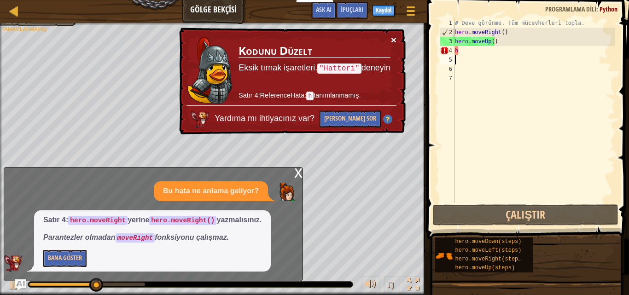
click at [392, 36] on button "×" at bounding box center [394, 40] width 6 height 10
click at [461, 49] on div "# Deve görünme. Tüm mücevherleri topla. hero . moveRight ( ) hero . moveUp ( ) h" at bounding box center [534, 119] width 162 height 203
type textarea "h"
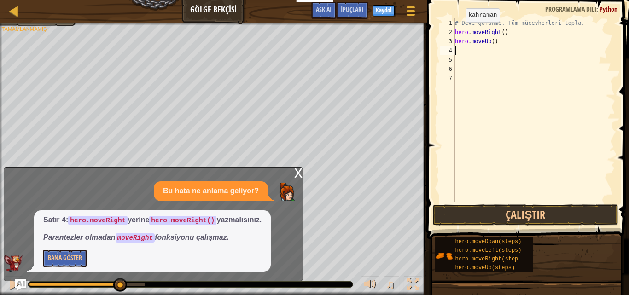
type textarea "H"
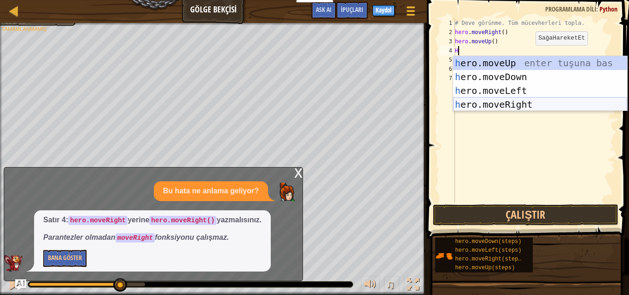
click at [524, 105] on div "h ero.moveUp enter tuşuna bas h ero.moveDown enter tuşuna bas h ero.moveLeft en…" at bounding box center [540, 97] width 174 height 83
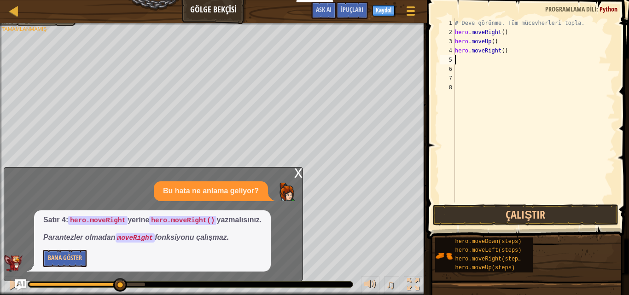
type textarea "H"
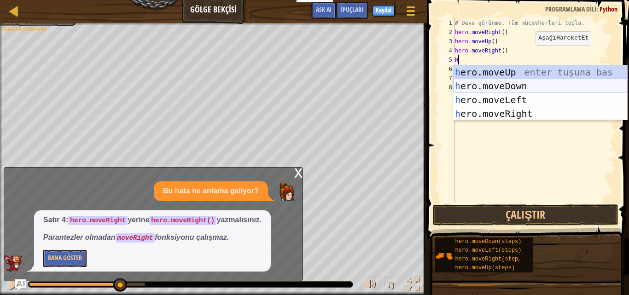
click at [505, 86] on div "h ero.moveUp enter tuşuna bas h ero.moveDown enter tuşuna bas h ero.moveLeft en…" at bounding box center [540, 106] width 174 height 83
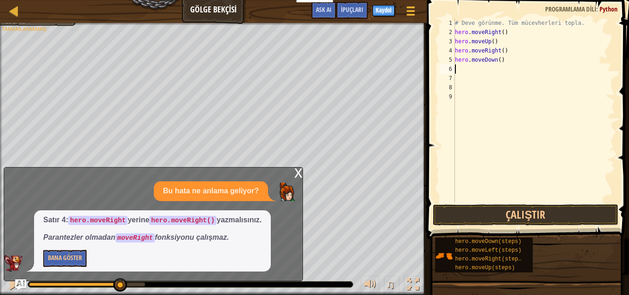
type textarea "H"
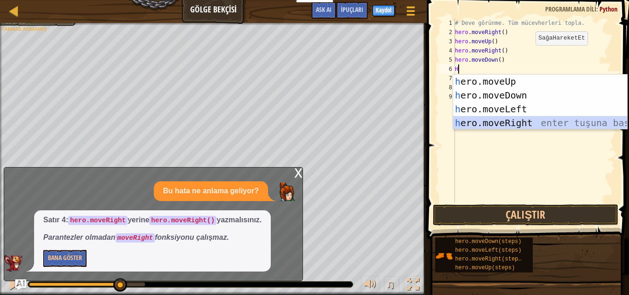
click at [514, 121] on div "h ero.moveUp enter tuşuna bas h ero.moveDown enter tuşuna bas h ero.moveLeft en…" at bounding box center [540, 116] width 174 height 83
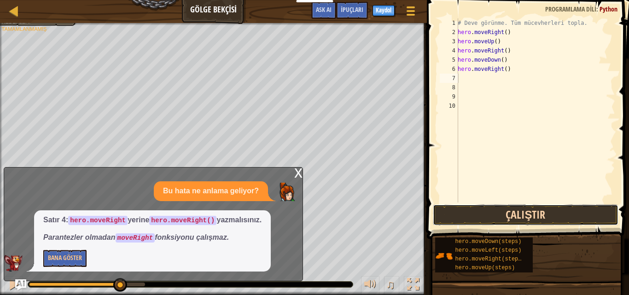
click at [507, 209] on button "Çalıştır" at bounding box center [525, 215] width 185 height 21
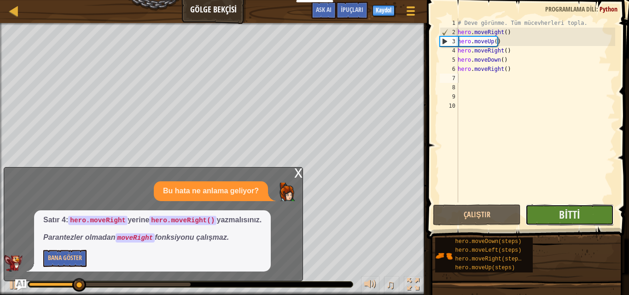
click at [539, 211] on button "Bitti" at bounding box center [570, 215] width 88 height 21
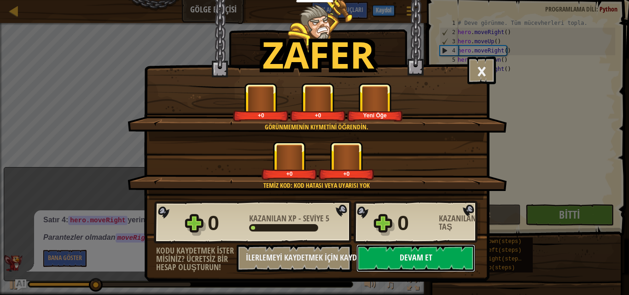
click at [417, 255] on button "Devam et" at bounding box center [416, 259] width 119 height 28
select select "tr"
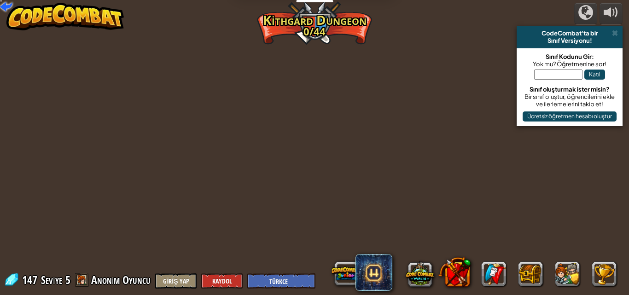
select select "tr"
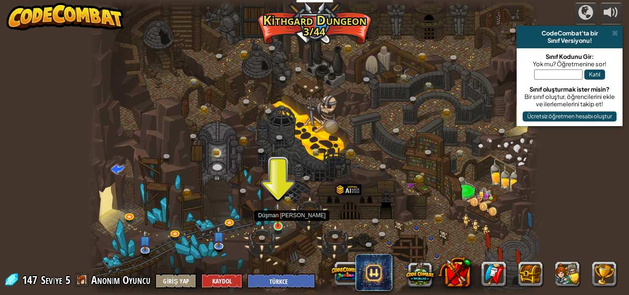
click at [275, 227] on img at bounding box center [278, 215] width 11 height 24
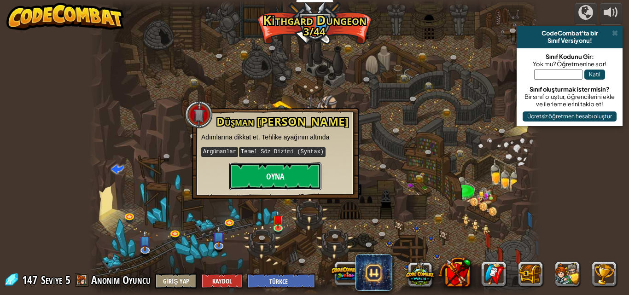
click at [281, 170] on button "Oyna" at bounding box center [275, 177] width 92 height 28
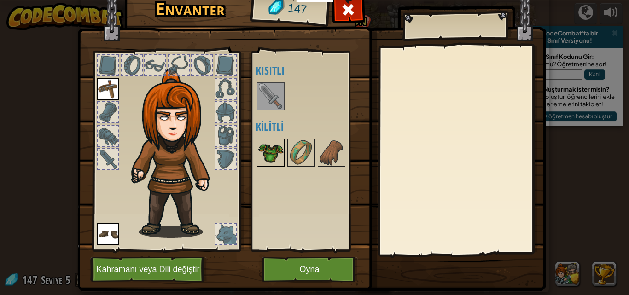
click at [265, 148] on img at bounding box center [271, 153] width 26 height 26
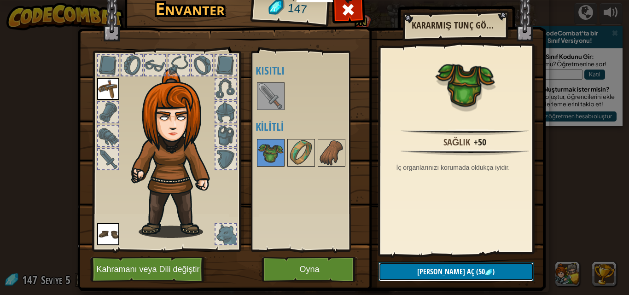
click at [475, 270] on span "(50" at bounding box center [480, 272] width 11 height 10
click at [412, 270] on button "Devam et" at bounding box center [456, 272] width 155 height 19
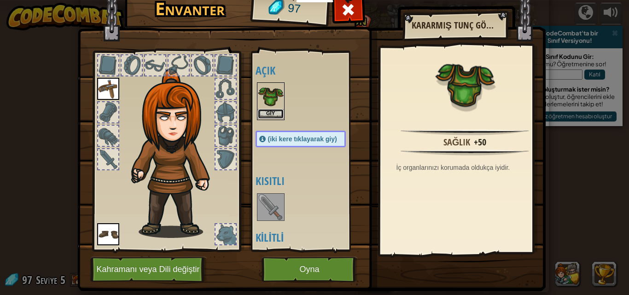
click at [265, 115] on button "Giy" at bounding box center [271, 114] width 26 height 10
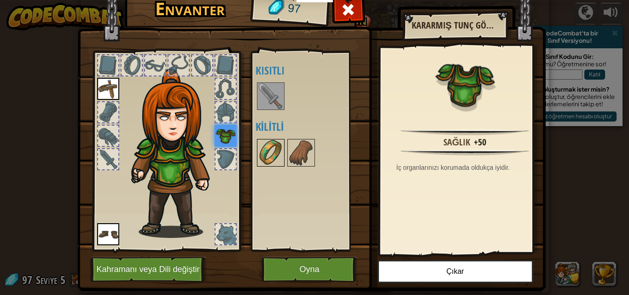
click at [274, 149] on img at bounding box center [271, 153] width 26 height 26
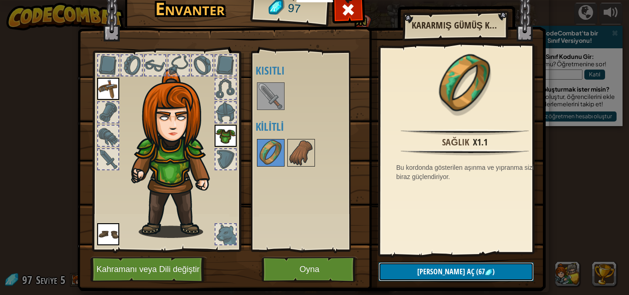
click at [440, 266] on button "[PERSON_NAME] aç (67 )" at bounding box center [456, 272] width 155 height 19
click at [427, 271] on button "Devam et" at bounding box center [456, 272] width 155 height 19
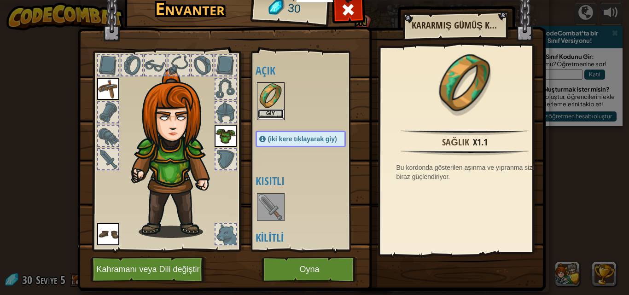
click at [271, 114] on button "Giy" at bounding box center [271, 114] width 26 height 10
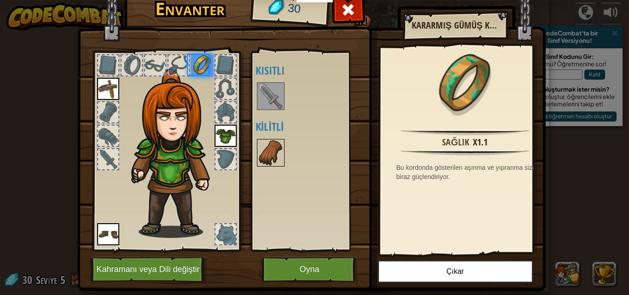
click at [264, 140] on img at bounding box center [271, 153] width 26 height 26
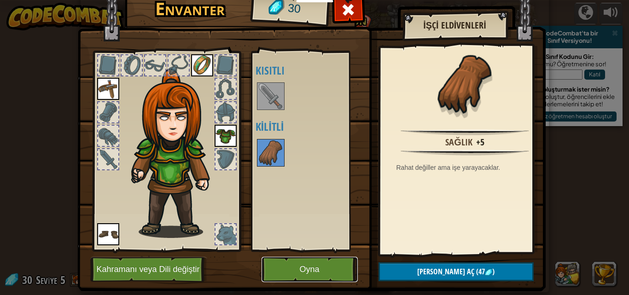
click at [322, 271] on button "Oyna" at bounding box center [310, 269] width 96 height 25
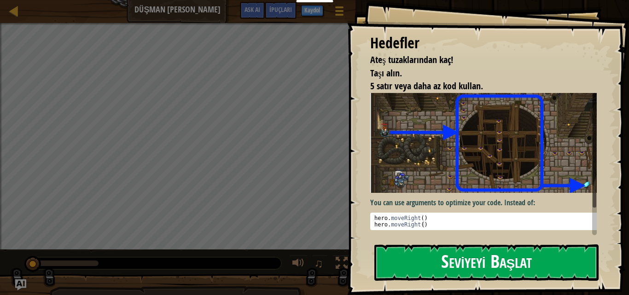
drag, startPoint x: 522, startPoint y: 157, endPoint x: 509, endPoint y: 158, distance: 12.5
click at [521, 245] on button "Seviyeyi Başlat" at bounding box center [487, 263] width 224 height 36
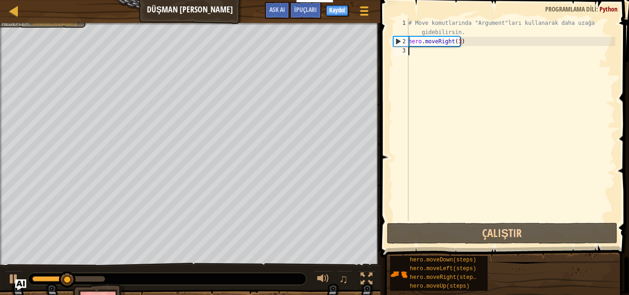
click at [434, 52] on div "# Move komutlarında "Argument"ları kullanarak daha uzağa gidebilirsin. hero . m…" at bounding box center [511, 133] width 209 height 230
type textarea "J"
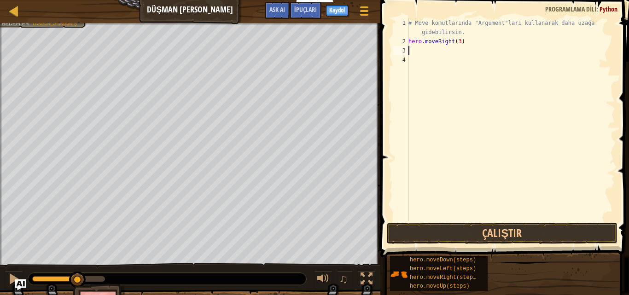
type textarea "H"
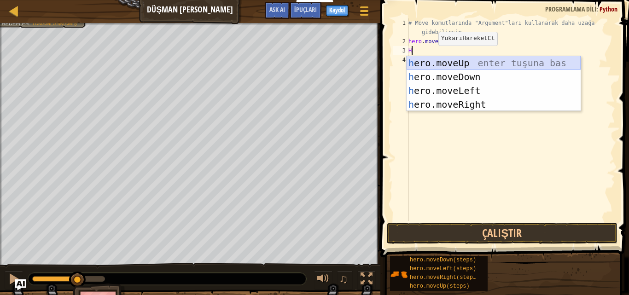
click at [462, 64] on div "h ero.moveUp enter tuşuna bas h ero.moveDown enter tuşuna bas h ero.moveLeft en…" at bounding box center [494, 97] width 174 height 83
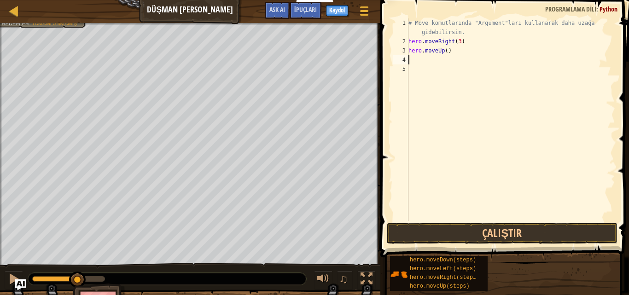
type textarea "H"
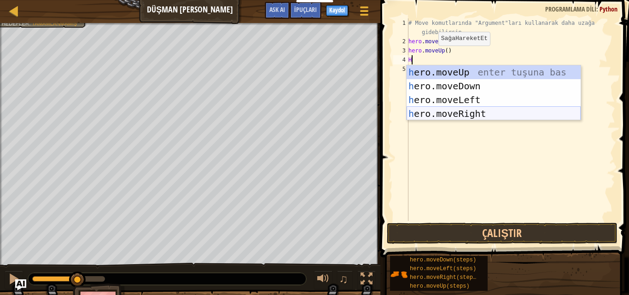
click at [455, 111] on div "h ero.moveUp enter tuşuna bas h ero.moveDown enter tuşuna bas h ero.moveLeft en…" at bounding box center [494, 106] width 174 height 83
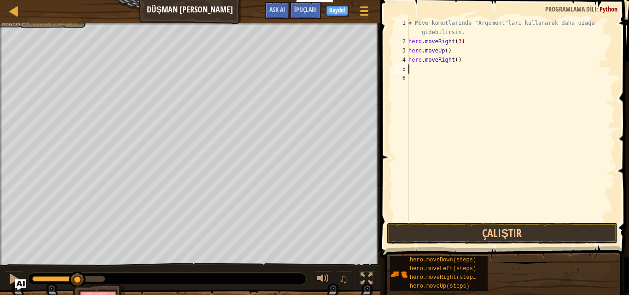
type textarea "H"
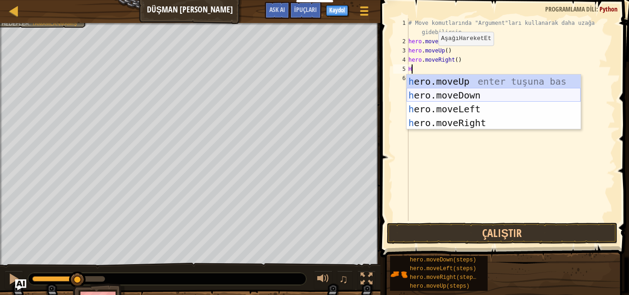
click at [459, 96] on div "h ero.moveUp enter tuşuna bas h ero.moveDown enter tuşuna bas h ero.moveLeft en…" at bounding box center [494, 116] width 174 height 83
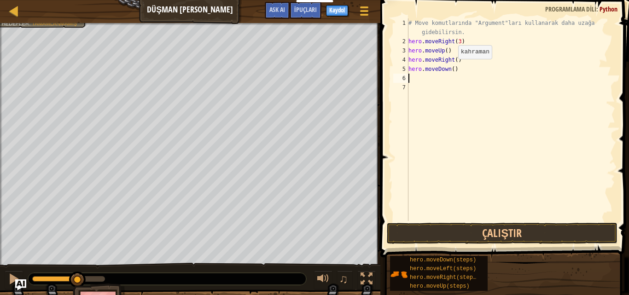
click at [451, 68] on div "# Move komutlarında "Argument"ları kullanarak daha uzağa gidebilirsin. hero . m…" at bounding box center [511, 133] width 209 height 230
type textarea "hero.moveDown(3)"
click at [447, 77] on div "# Move komutlarında "Argument"ları kullanarak daha uzağa gidebilirsin. hero . m…" at bounding box center [511, 133] width 209 height 230
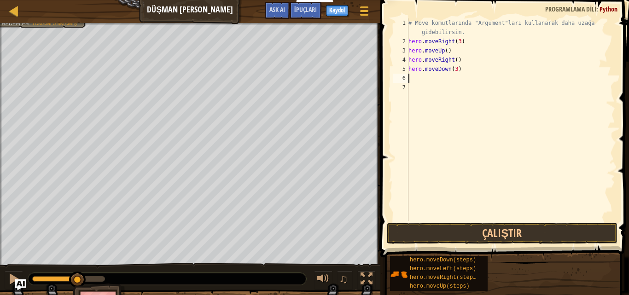
type textarea "H"
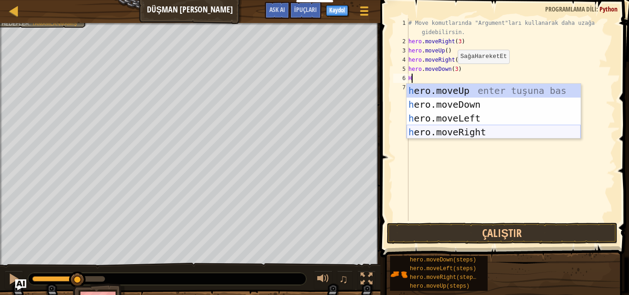
click at [463, 128] on div "h ero.moveUp enter tuşuna bas h ero.moveDown enter tuşuna bas h ero.moveLeft en…" at bounding box center [494, 125] width 174 height 83
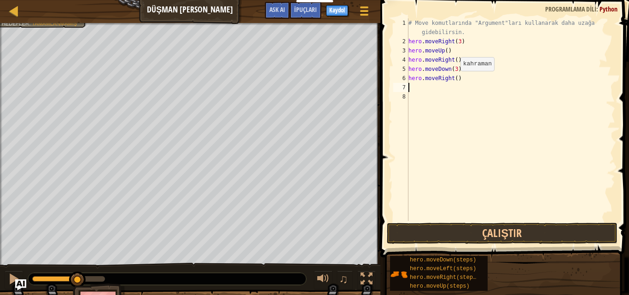
click at [453, 80] on div "# Move komutlarında "Argument"ları kullanarak daha uzağa gidebilirsin. hero . m…" at bounding box center [511, 133] width 209 height 230
type textarea "hero.moveRight(3)"
click at [496, 226] on button "Çalıştır" at bounding box center [502, 233] width 231 height 21
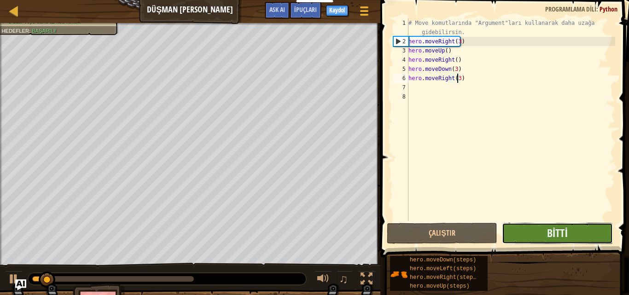
click at [574, 237] on button "Bitti" at bounding box center [557, 233] width 111 height 21
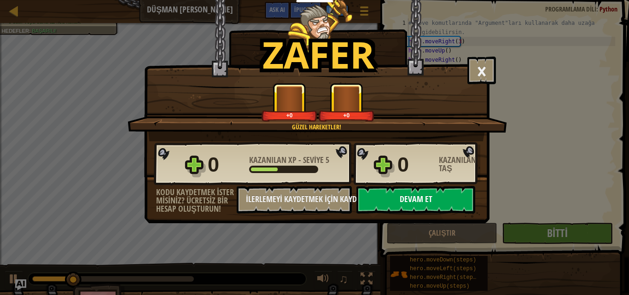
click at [416, 202] on button "Devam et" at bounding box center [416, 200] width 119 height 28
select select "tr"
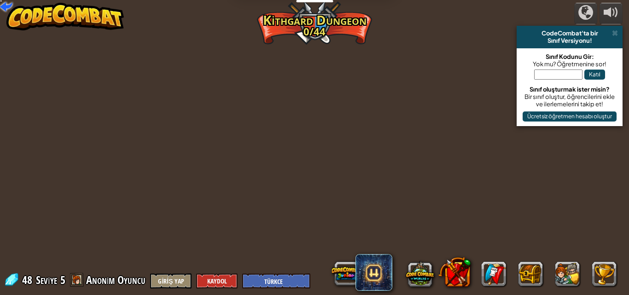
select select "tr"
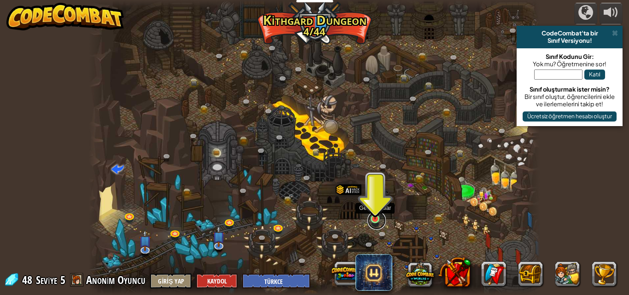
click at [373, 220] on link at bounding box center [377, 220] width 18 height 18
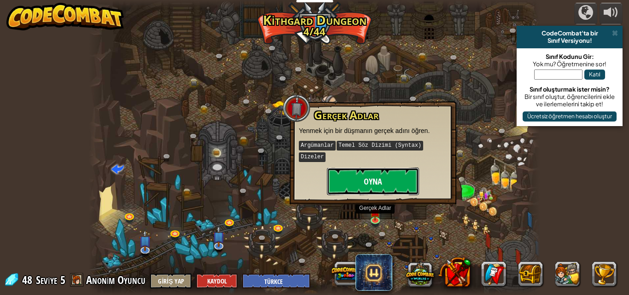
click at [370, 168] on button "Oyna" at bounding box center [373, 182] width 92 height 28
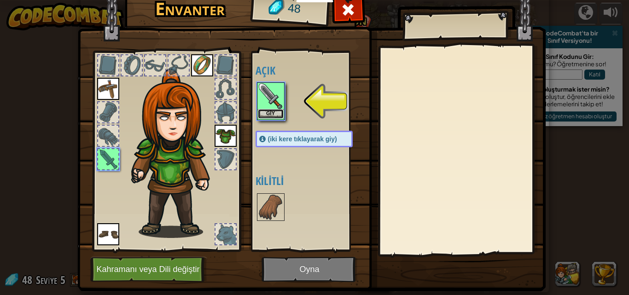
click at [266, 116] on button "Giy" at bounding box center [271, 114] width 26 height 10
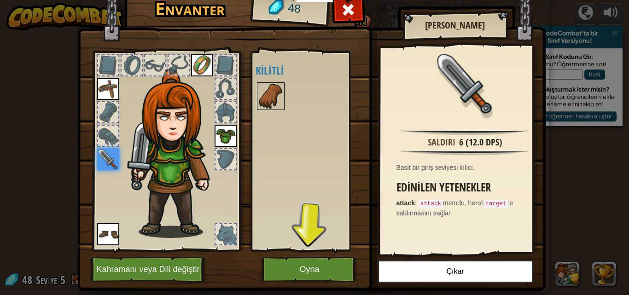
drag, startPoint x: 256, startPoint y: 80, endPoint x: 278, endPoint y: 89, distance: 24.1
click at [257, 80] on div "Açık Giy Giy Giy Giy Giy (iki kere tıklayarak giy) Kilitli" at bounding box center [314, 151] width 116 height 192
click at [273, 94] on img at bounding box center [271, 96] width 26 height 26
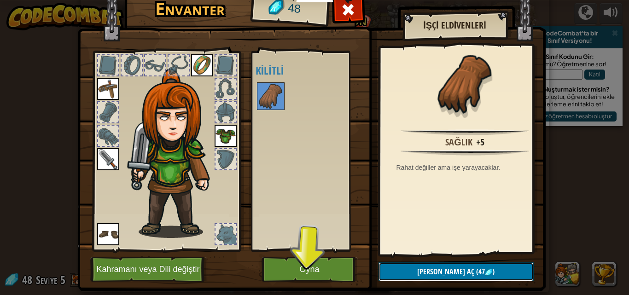
click at [407, 263] on button "Kilidi aç (47 )" at bounding box center [456, 272] width 155 height 19
click at [393, 270] on button "Devam et" at bounding box center [456, 272] width 155 height 19
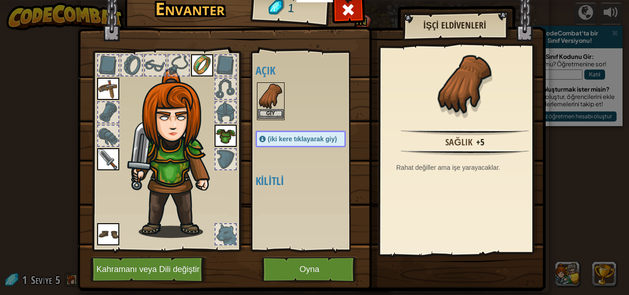
click at [270, 105] on img at bounding box center [271, 96] width 26 height 26
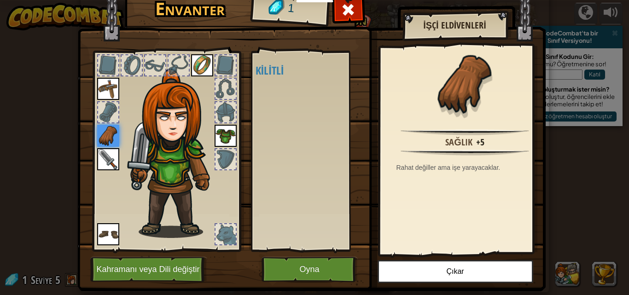
click at [311, 283] on img at bounding box center [311, 124] width 469 height 334
click at [311, 281] on button "Oyna" at bounding box center [310, 269] width 96 height 25
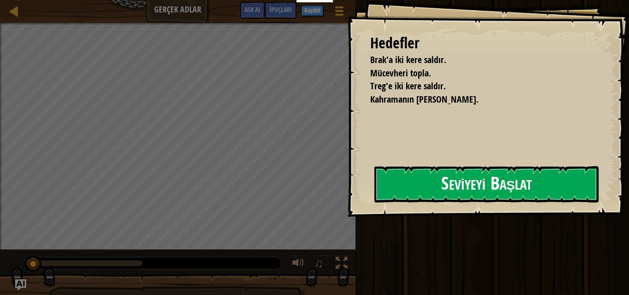
drag, startPoint x: 329, startPoint y: 203, endPoint x: 340, endPoint y: 201, distance: 10.8
click at [347, 203] on div "Hedefler Brak'a iki kere saldır. Mücevheri topla. Treg'e iki kere saldır. Kahra…" at bounding box center [488, 108] width 282 height 217
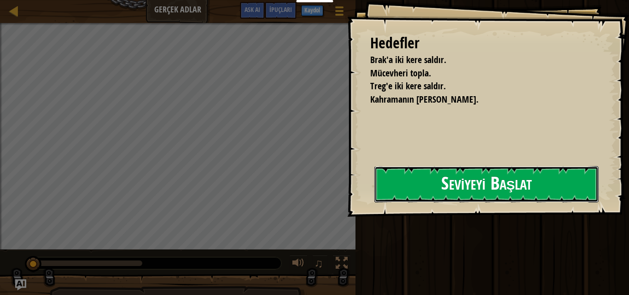
click at [455, 191] on button "Seviyeyi Başlat" at bounding box center [487, 184] width 224 height 36
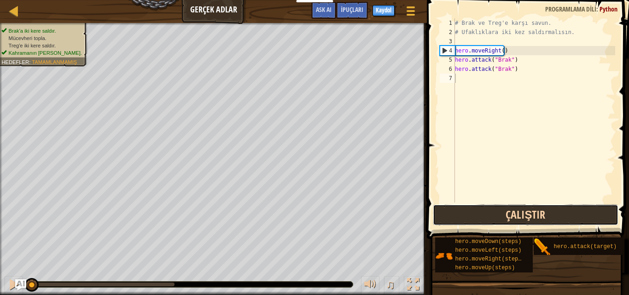
click at [529, 220] on button "Çalıştır" at bounding box center [525, 215] width 185 height 21
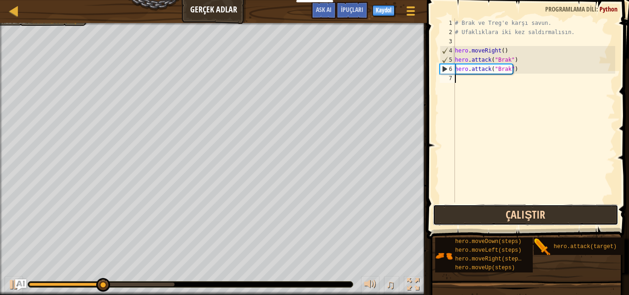
click at [525, 214] on button "Çalıştır" at bounding box center [525, 215] width 185 height 21
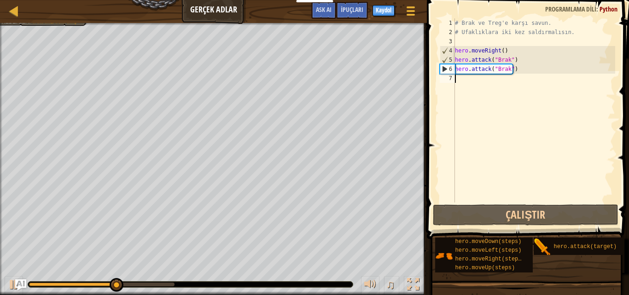
click at [474, 82] on div "# Brak ve Treg'e karşı savun. # Ufaklıklara iki kez saldırmalısın. hero . moveR…" at bounding box center [534, 119] width 162 height 203
type textarea "H"
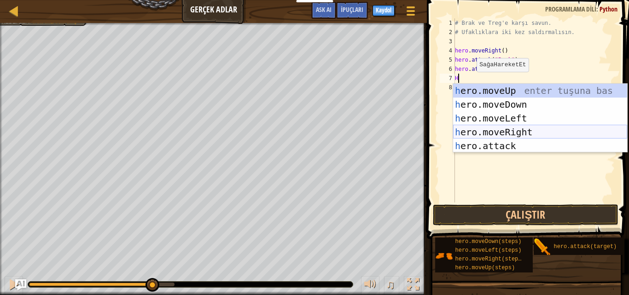
click at [504, 134] on div "h ero.moveUp enter tuşuna bas h ero.moveDown enter tuşuna bas h ero.moveLeft en…" at bounding box center [540, 132] width 174 height 97
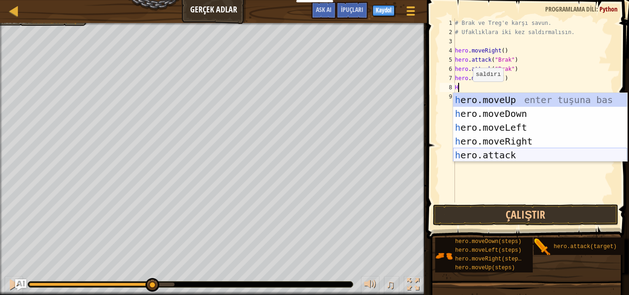
click at [501, 158] on div "h ero.moveUp enter tuşuna bas h ero.moveDown enter tuşuna bas h ero.moveLeft en…" at bounding box center [540, 141] width 174 height 97
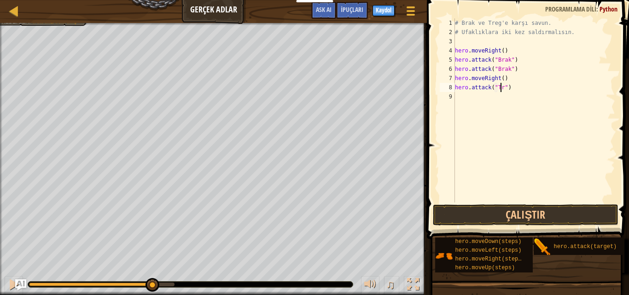
scroll to position [4, 4]
type textarea "hero.attack("Treg")"
click at [524, 217] on button "Çalıştır" at bounding box center [525, 215] width 185 height 21
